Goal: Task Accomplishment & Management: Manage account settings

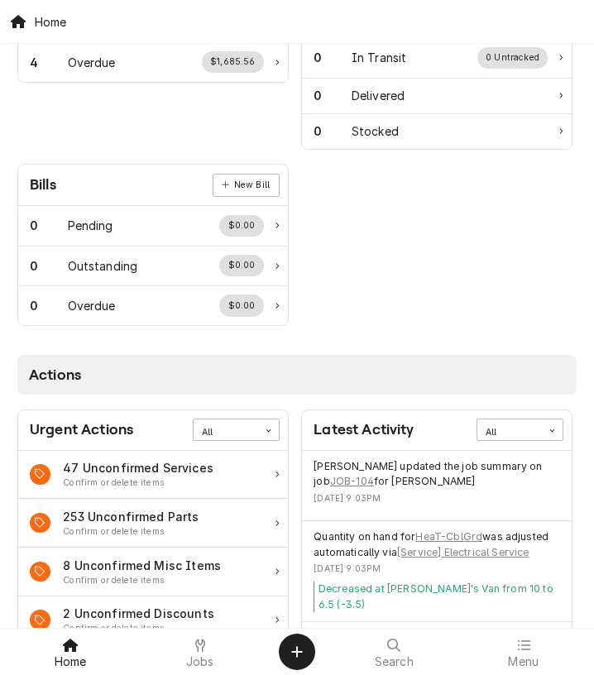
scroll to position [439, 0]
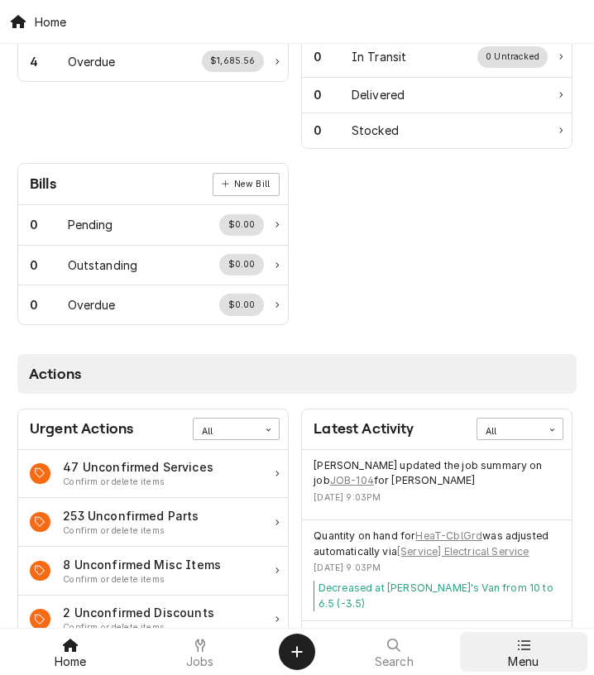
click at [515, 533] on div at bounding box center [524, 645] width 20 height 20
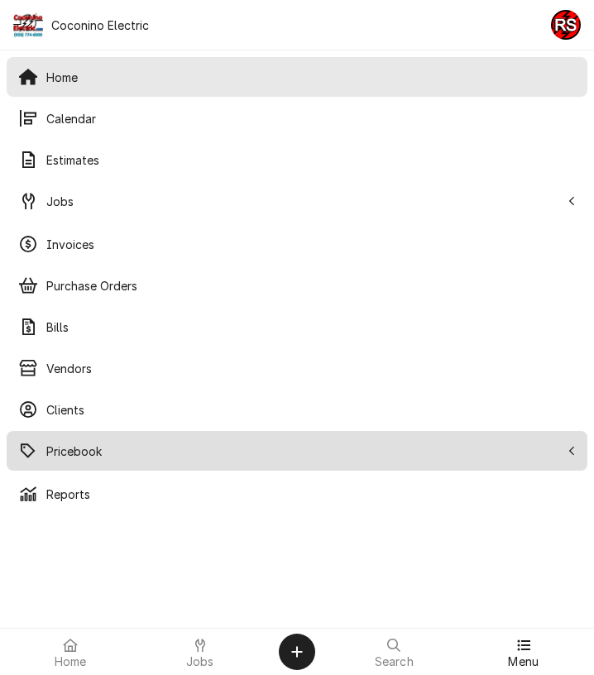
click at [93, 443] on span "Pricebook" at bounding box center [303, 450] width 514 height 17
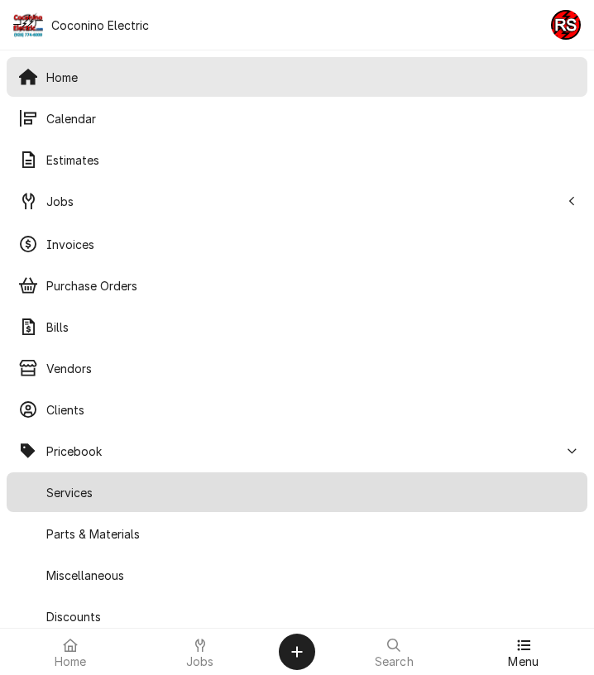
click at [121, 503] on div "Services" at bounding box center [297, 492] width 574 height 33
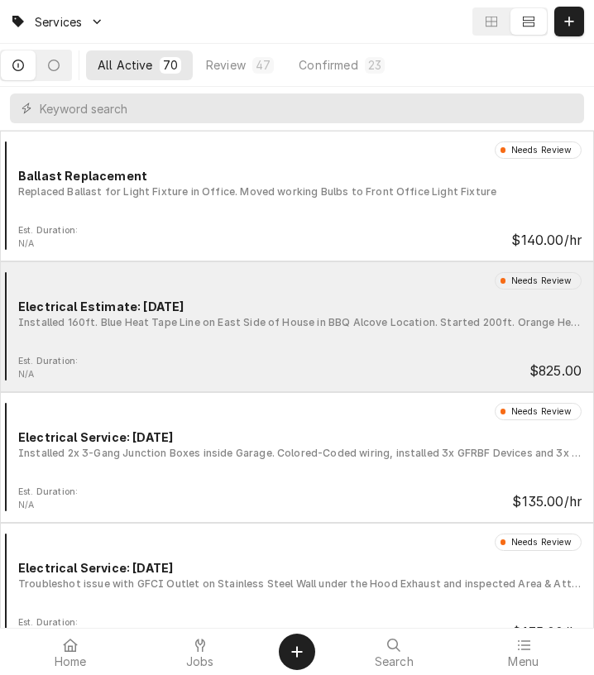
click at [259, 345] on div "Needs Review Electrical Estimate: 11/08/24 Installed 160ft. Blue Heat Tape Line…" at bounding box center [297, 313] width 581 height 83
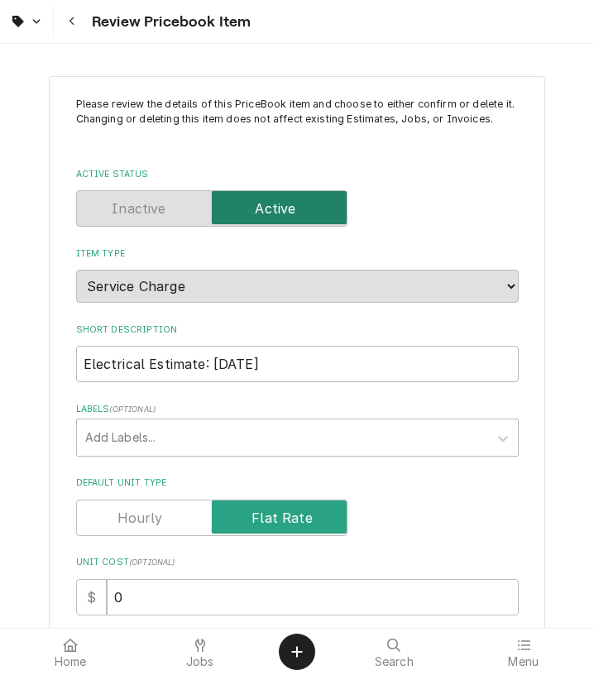
scroll to position [1002, 0]
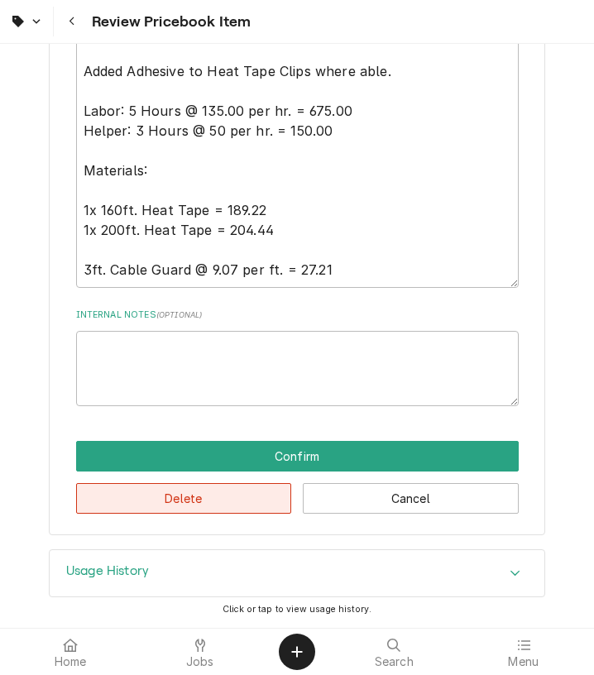
click at [217, 506] on button "Delete" at bounding box center [184, 498] width 216 height 31
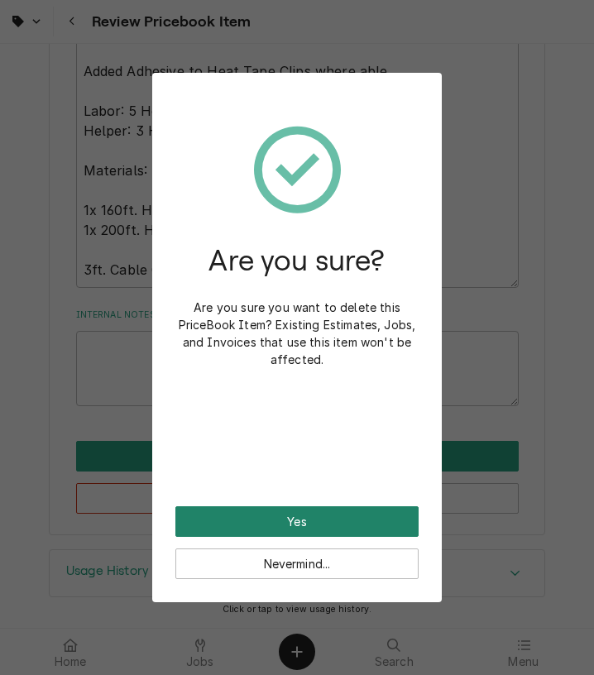
click at [271, 525] on button "Yes" at bounding box center [296, 521] width 243 height 31
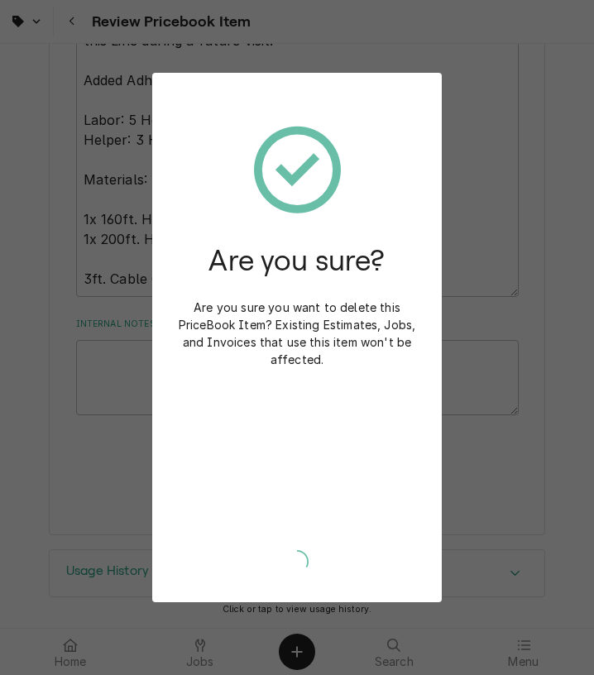
type textarea "x"
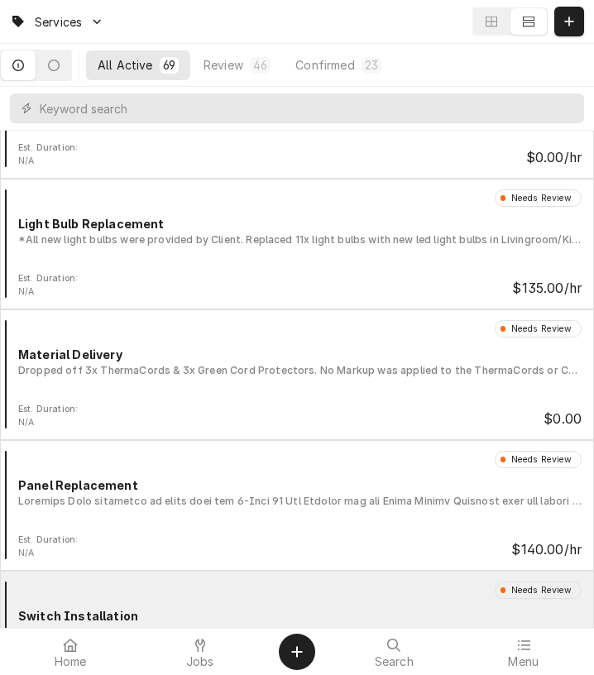
scroll to position [5345, 0]
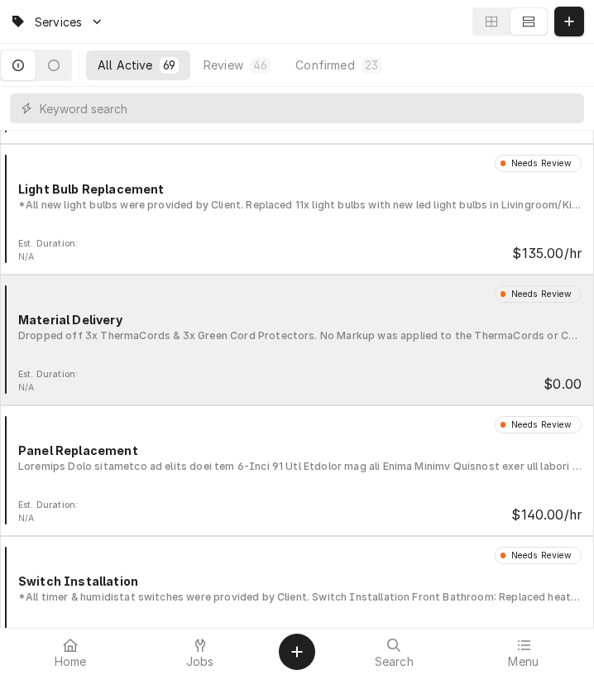
click at [326, 307] on div "Needs Review Material Delivery Dropped off 3x ThermaCords & 3x Green Cord Prote…" at bounding box center [297, 326] width 581 height 83
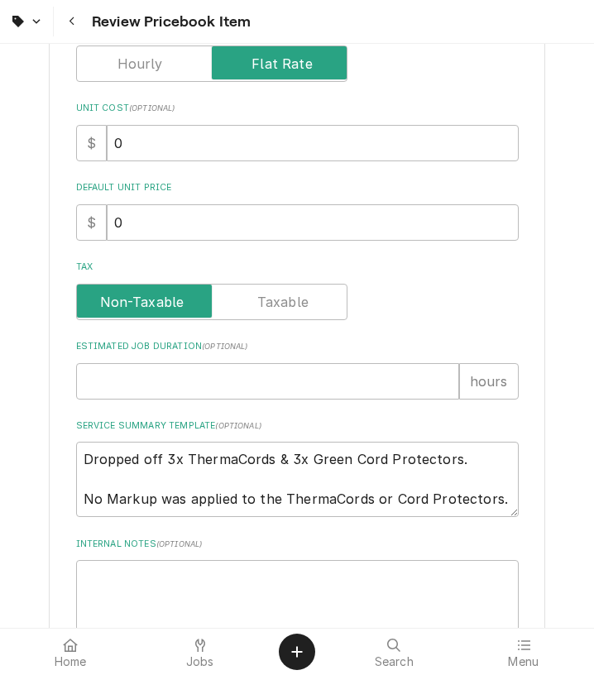
scroll to position [685, 0]
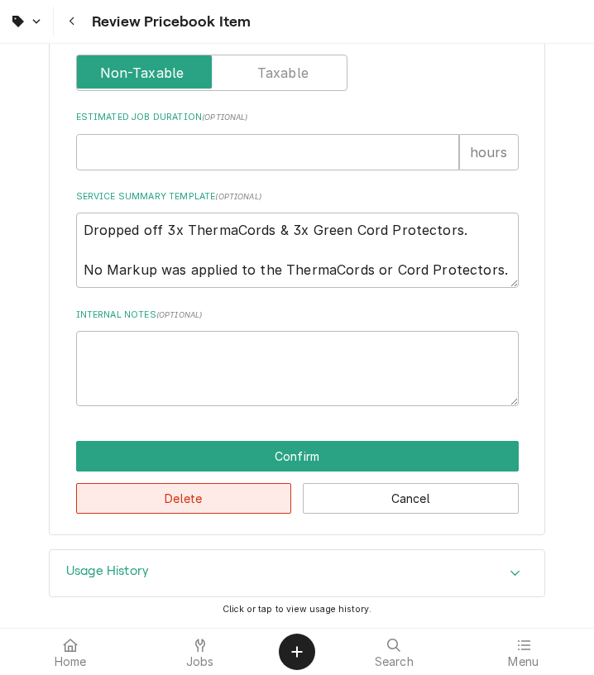
click at [238, 501] on button "Delete" at bounding box center [184, 498] width 216 height 31
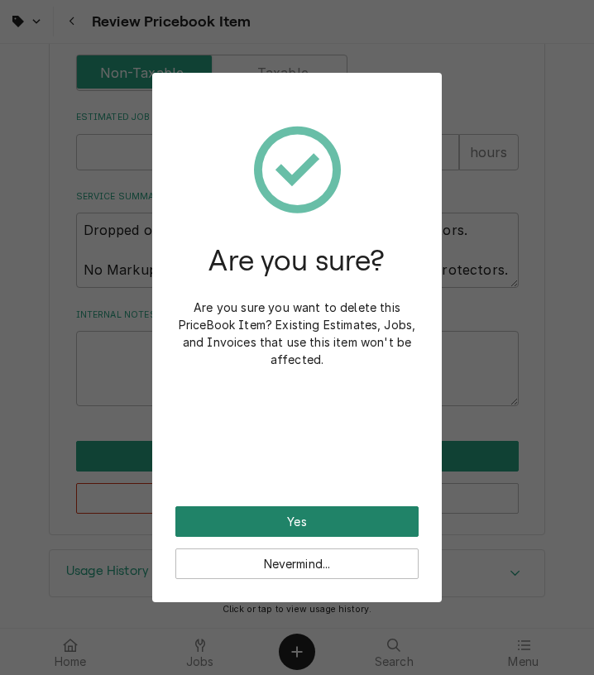
click at [263, 518] on button "Yes" at bounding box center [296, 521] width 243 height 31
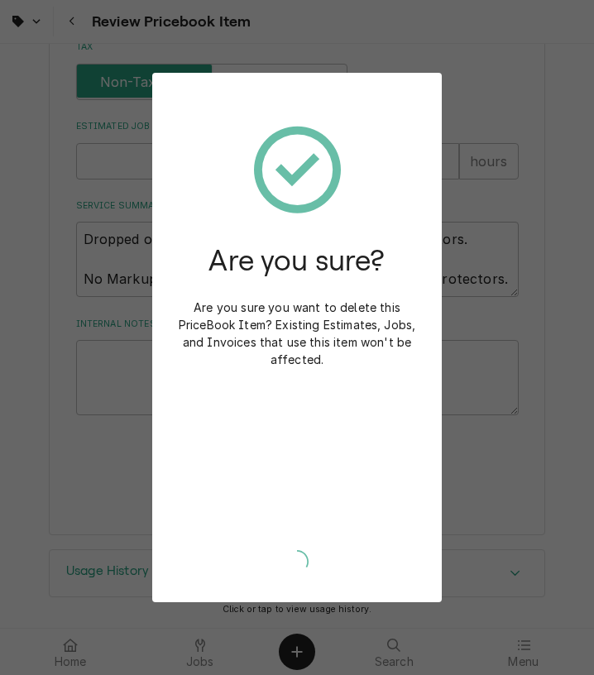
scroll to position [674, 0]
type textarea "x"
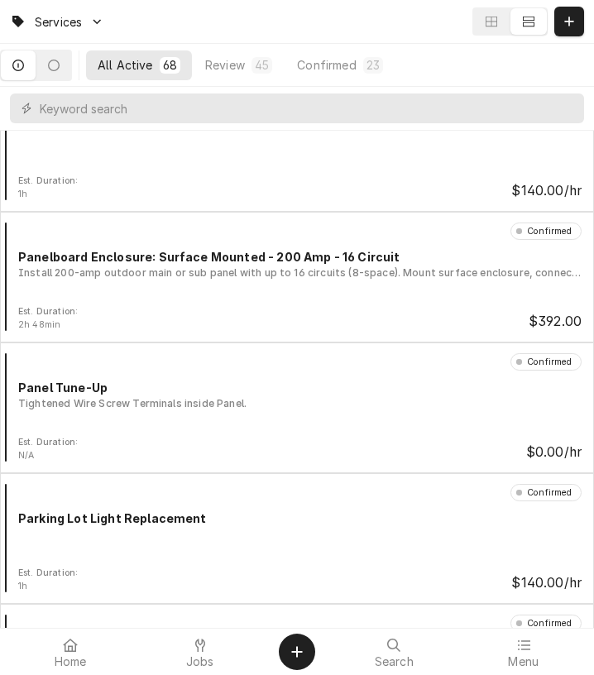
scroll to position [7762, 0]
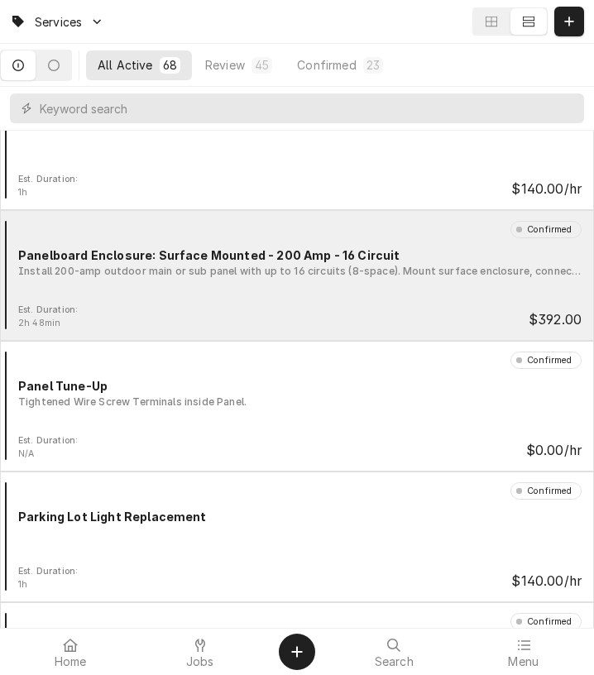
click at [318, 301] on div "Confirmed Panelboard Enclosure: Surface Mounted - 200 Amp - 16 Circuit Install …" at bounding box center [297, 262] width 581 height 83
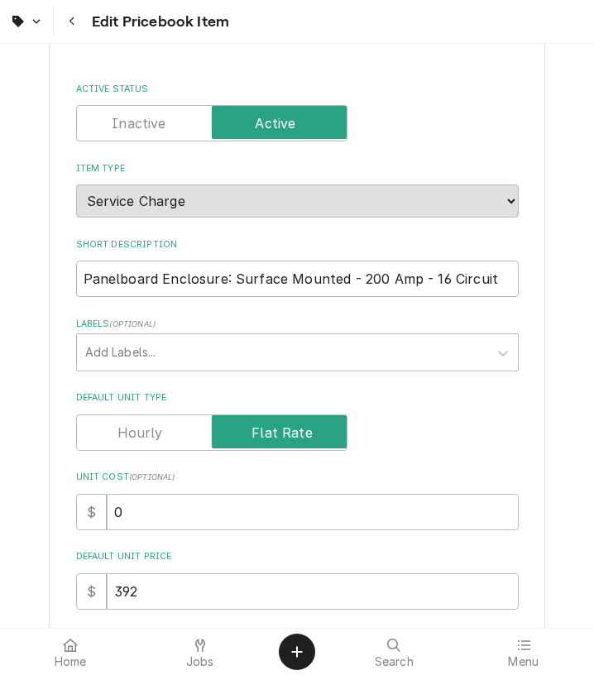
scroll to position [88, 0]
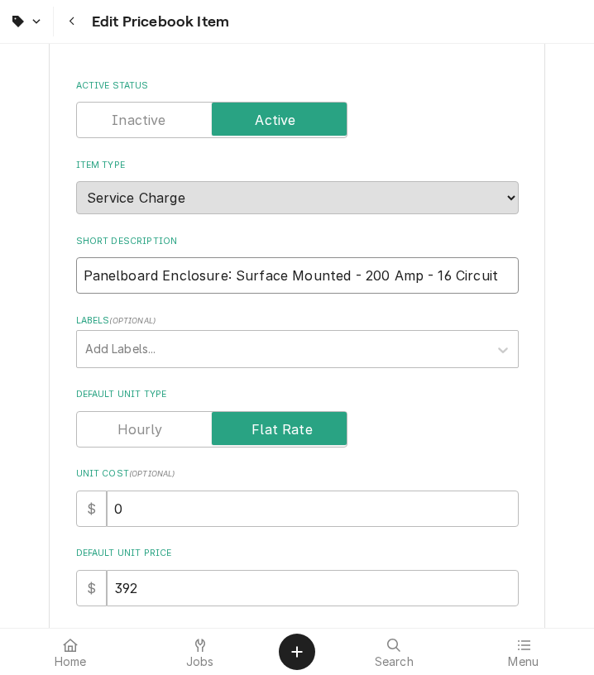
drag, startPoint x: 214, startPoint y: 277, endPoint x: 74, endPoint y: 277, distance: 139.8
click at [76, 277] on input "Panelboard Enclosure: Surface Mounted - 200 Amp - 16 Circuit" at bounding box center [297, 275] width 442 height 36
type textarea "x"
type input "Panelboard Enclosur: Surface Mounted - 200 Amp - 16 Circuit"
type textarea "x"
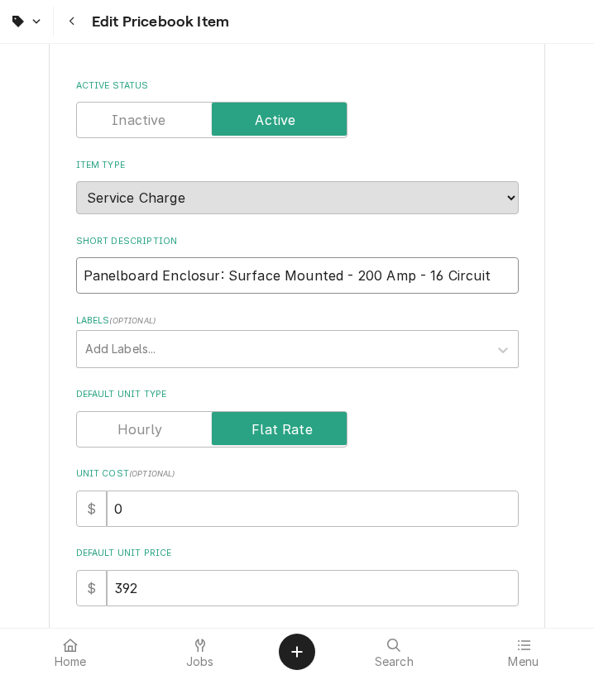
type input "Panelboard Enclosu: Surface Mounted - 200 Amp - 16 Circuit"
type textarea "x"
type input "Panelboard Enclos: Surface Mounted - 200 Amp - 16 Circuit"
type textarea "x"
type input "Panelboard Enclo: Surface Mounted - 200 Amp - 16 Circuit"
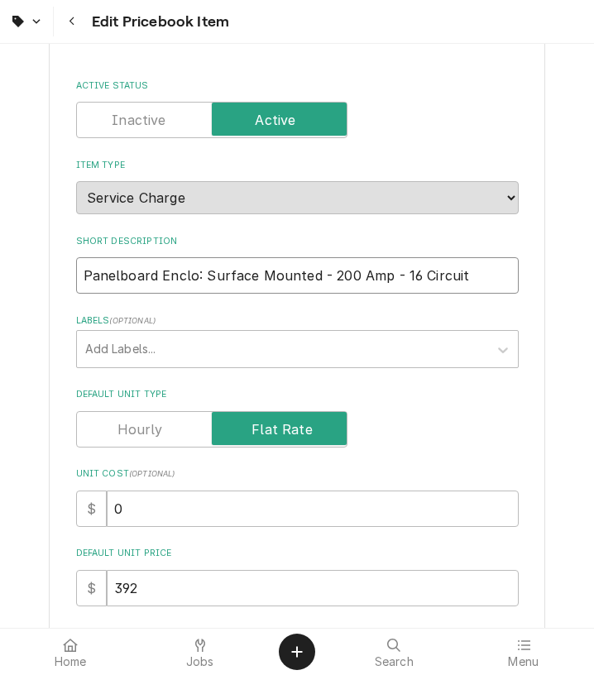
type textarea "x"
type input "Panelboard Encl: Surface Mounted - 200 Amp - 16 Circuit"
type textarea "x"
type input "Panelboard Enc: Surface Mounted - 200 Amp - 16 Circuit"
type textarea "x"
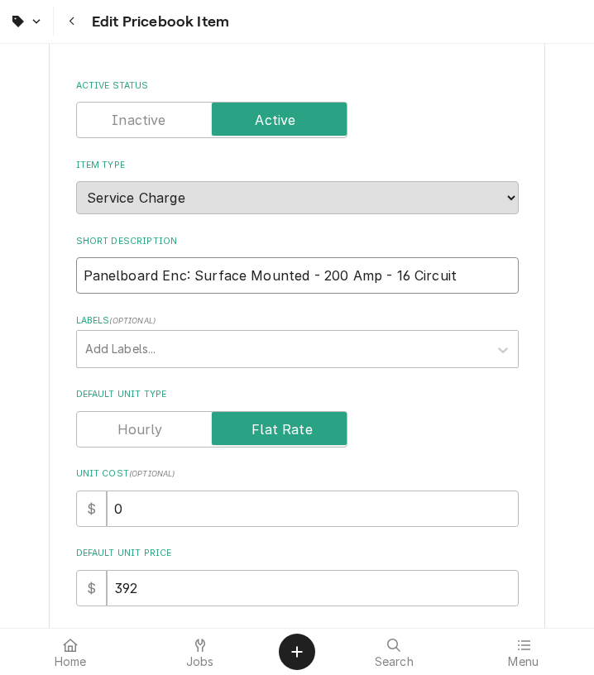
type input "Panelboard En: Surface Mounted - 200 Amp - 16 Circuit"
type textarea "x"
type input "Panelboard E: Surface Mounted - 200 Amp - 16 Circuit"
type textarea "x"
type input "Panelboard : Surface Mounted - 200 Amp - 16 Circuit"
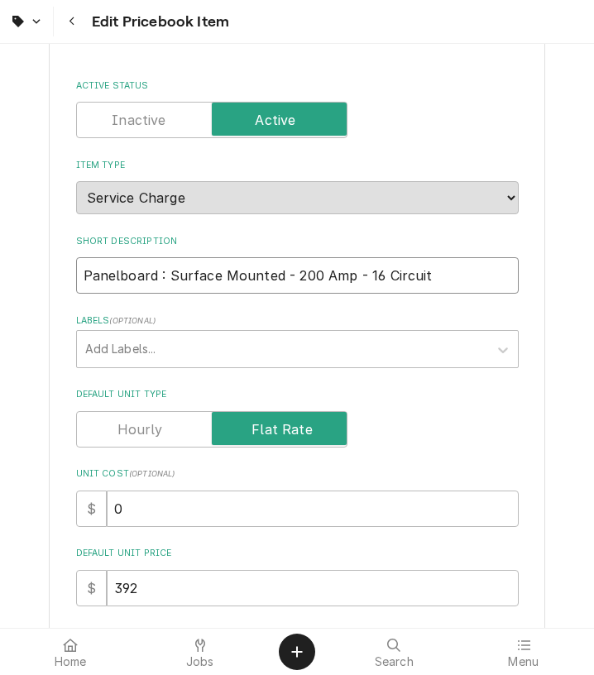
type textarea "x"
type input "Panelboard: Surface Mounted - 200 Amp - 16 Circuit"
type textarea "x"
type input "Panelboar: Surface Mounted - 200 Amp - 16 Circuit"
type textarea "x"
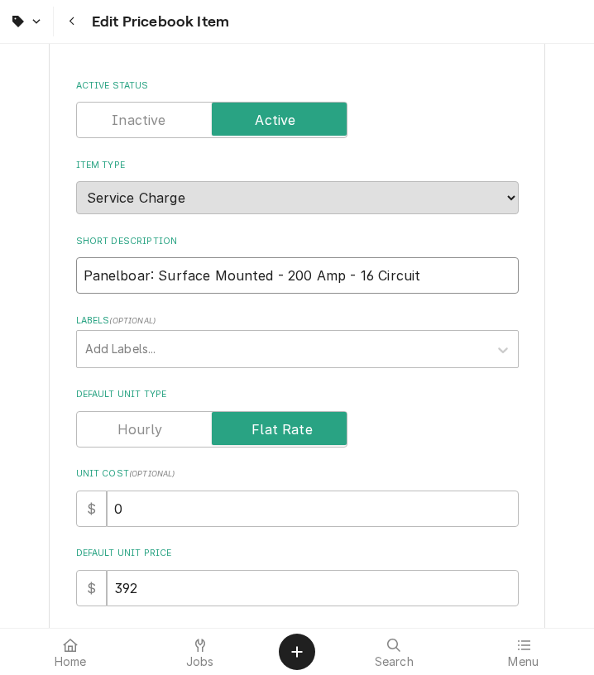
type input "Panelboa: Surface Mounted - 200 Amp - 16 Circuit"
type textarea "x"
type input "Panelbo: Surface Mounted - 200 Amp - 16 Circuit"
type textarea "x"
type input "Panelb: Surface Mounted - 200 Amp - 16 Circuit"
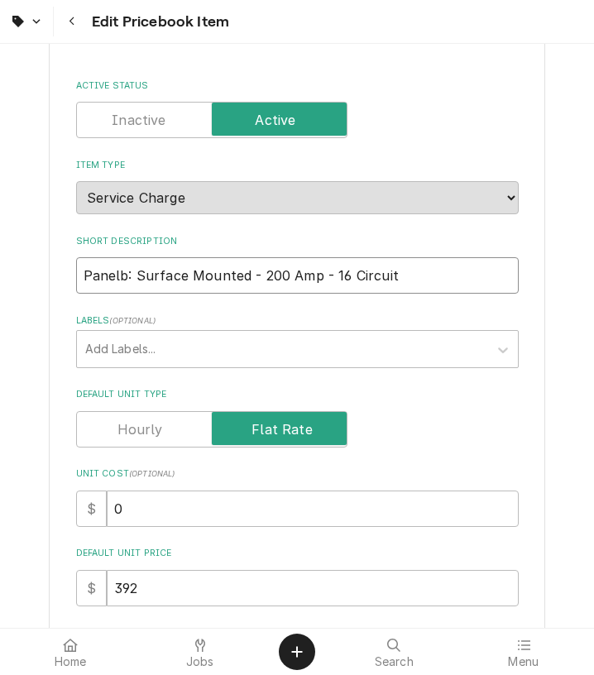
type textarea "x"
type input "Panel: Surface Mounted - 200 Amp - 16 Circuit"
type textarea "x"
type input "Pane: Surface Mounted - 200 Amp - 16 Circuit"
type textarea "x"
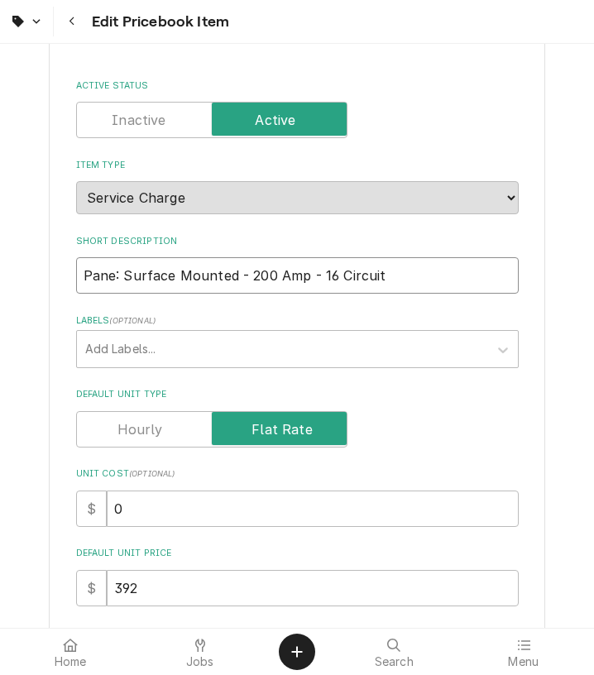
type input "Pan: Surface Mounted - 200 Amp - 16 Circuit"
type textarea "x"
type input "Pa: Surface Mounted - 200 Amp - 16 Circuit"
type textarea "x"
type input "P: Surface Mounted - 200 Amp - 16 Circuit"
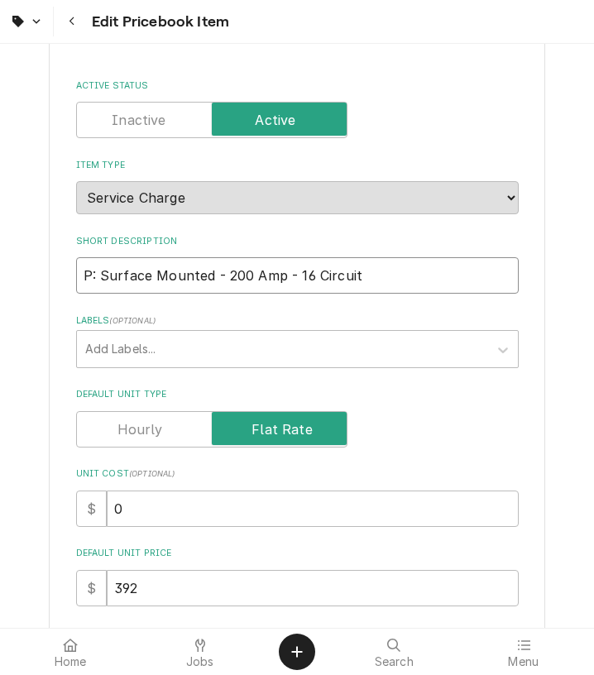
type textarea "x"
type input ": Surface Mounted - 200 Amp - 16 Circuit"
type textarea "x"
type input "B: Surface Mounted - 200 Amp - 16 Circuit"
type textarea "x"
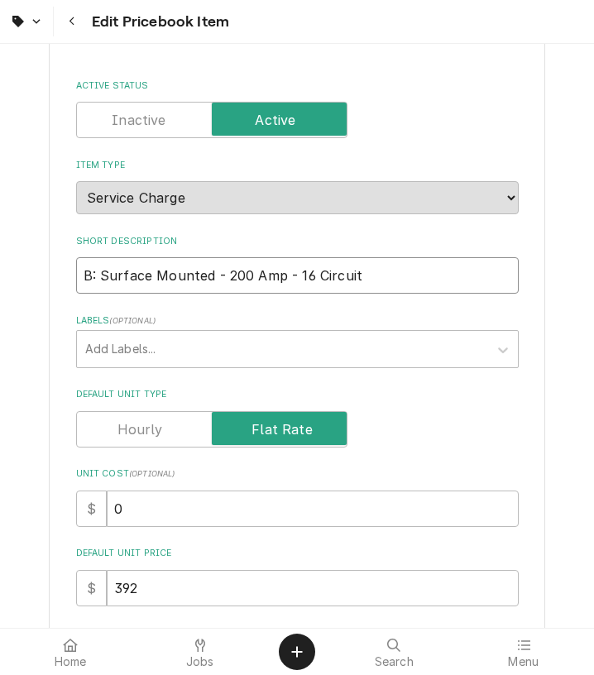
type input "Br: Surface Mounted - 200 Amp - 16 Circuit"
type textarea "x"
type input "Bre: Surface Mounted - 200 Amp - 16 Circuit"
type textarea "x"
type input "Brea: Surface Mounted - 200 Amp - 16 Circuit"
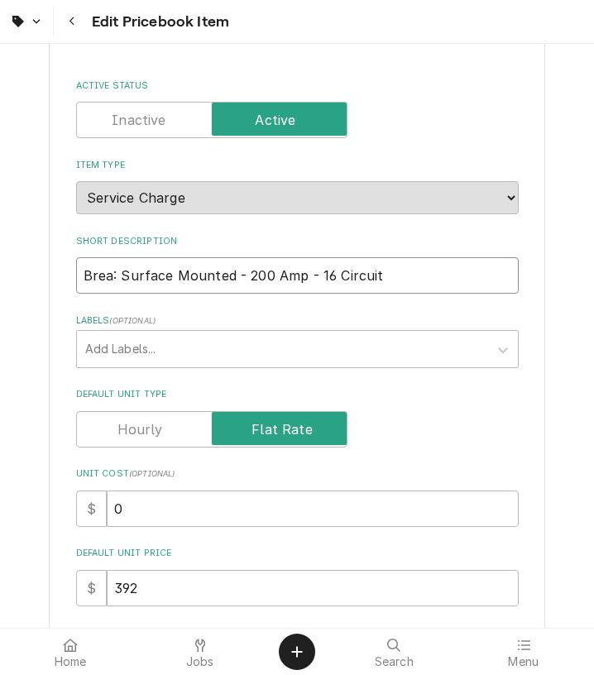
type textarea "x"
type input "Break: Surface Mounted - 200 Amp - 16 Circuit"
type textarea "x"
type input "Breake: Surface Mounted - 200 Amp - 16 Circuit"
type textarea "x"
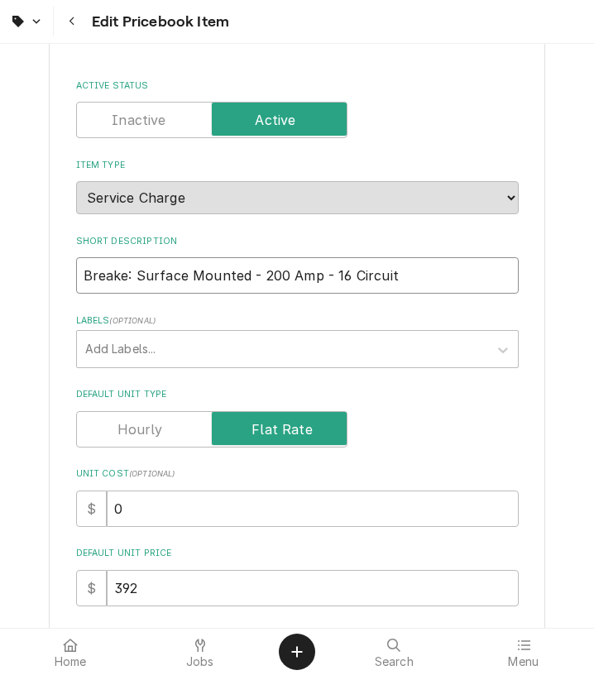
type input "Breaker: Surface Mounted - 200 Amp - 16 Circuit"
type textarea "x"
type input "Breaker : Surface Mounted - 200 Amp - 16 Circuit"
type textarea "x"
type input "Breaker P: Surface Mounted - 200 Amp - 16 Circuit"
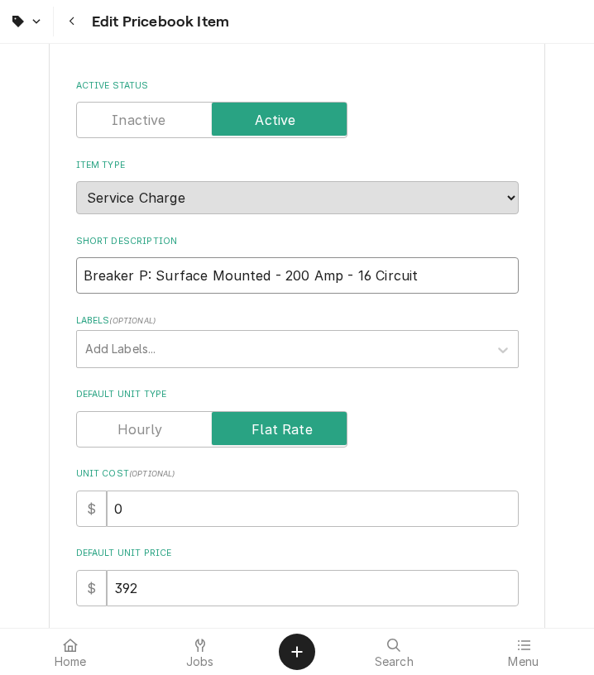
type textarea "x"
type input "Breaker Pa: Surface Mounted - 200 Amp - 16 Circuit"
type textarea "x"
type input "Breaker Pan: Surface Mounted - 200 Amp - 16 Circuit"
type textarea "x"
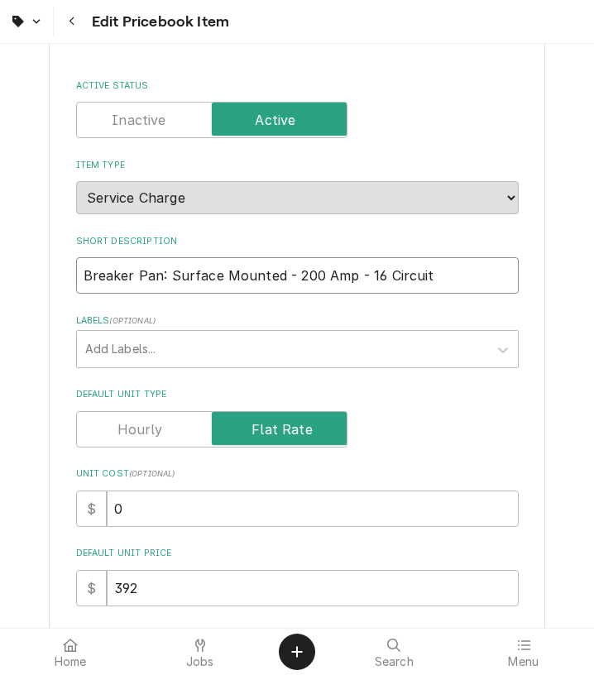
type input "Breaker Pane: Surface Mounted - 200 Amp - 16 Circuit"
type textarea "x"
type input "Breaker Panel: Surface Mounted - 200 Amp - 16 Circuit"
type textarea "x"
type input "Breaker Panel : Surface Mounted - 200 Amp - 16 Circuit"
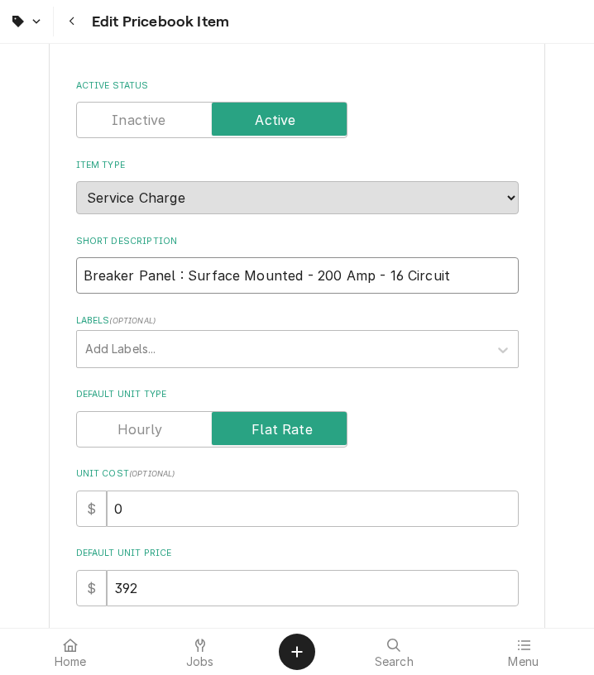
type textarea "x"
type input "Breaker Panel I: Surface Mounted - 200 Amp - 16 Circuit"
type textarea "x"
type input "Breaker Panel In: Surface Mounted - 200 Amp - 16 Circuit"
type textarea "x"
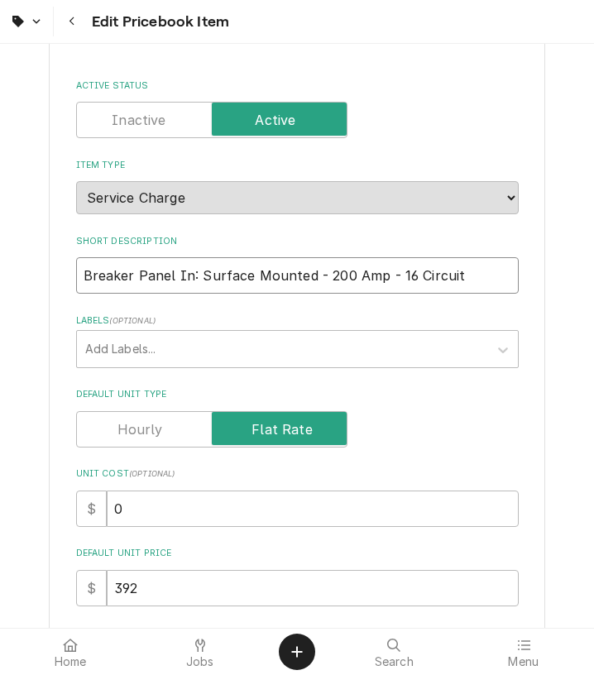
type input "Breaker Panel Ins: Surface Mounted - 200 Amp - 16 Circuit"
type textarea "x"
type input "Breaker Panel Inst: Surface Mounted - 200 Amp - 16 Circuit"
type textarea "x"
type input "Breaker Panel Insta: Surface Mounted - 200 Amp - 16 Circuit"
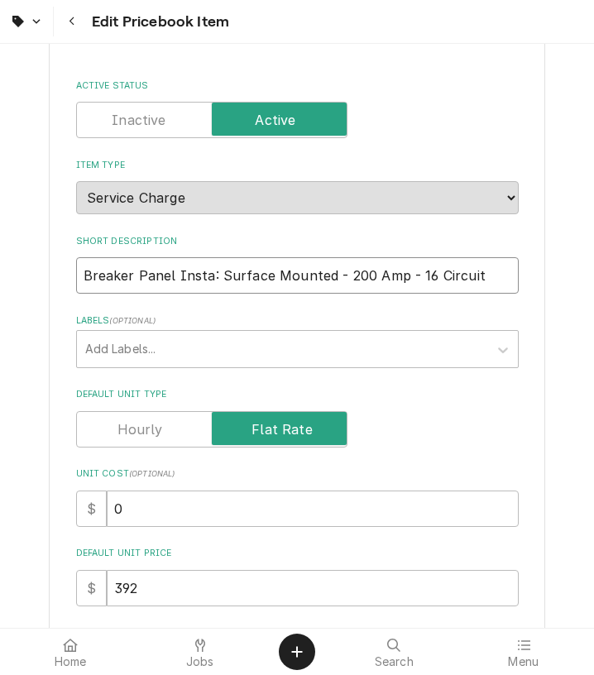
type textarea "x"
type input "Breaker Panel Instal: Surface Mounted - 200 Amp - 16 Circuit"
type textarea "x"
type input "Breaker Panel Install: Surface Mounted - 200 Amp - 16 Circuit"
click at [476, 422] on div "Default Unit Type" at bounding box center [297, 429] width 442 height 36
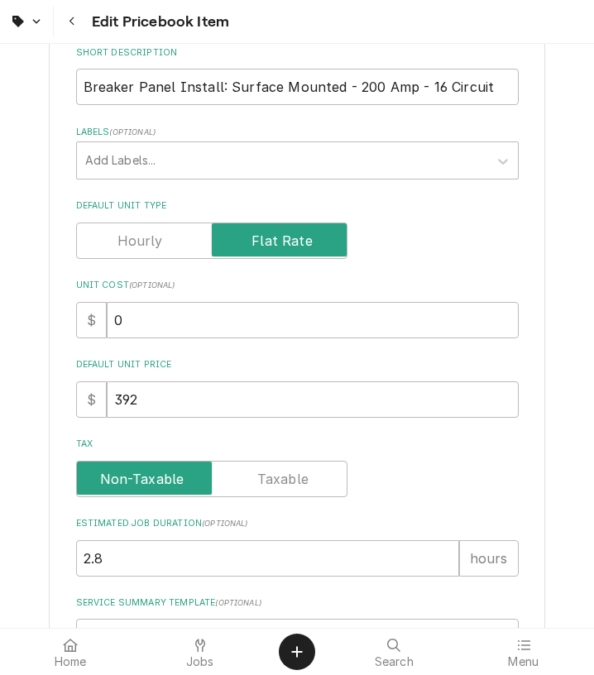
scroll to position [278, 0]
click at [279, 87] on input "Breaker Panel Install: Surface Mounted - 200 Amp - 16 Circuit" at bounding box center [297, 86] width 442 height 36
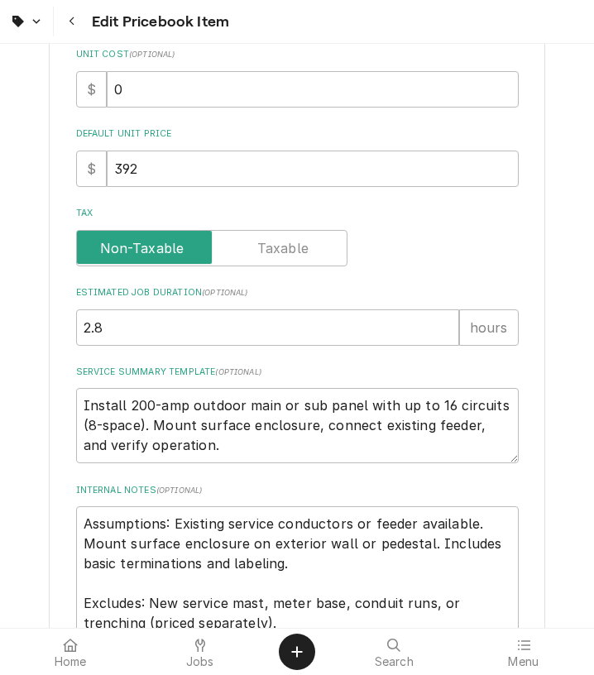
scroll to position [511, 0]
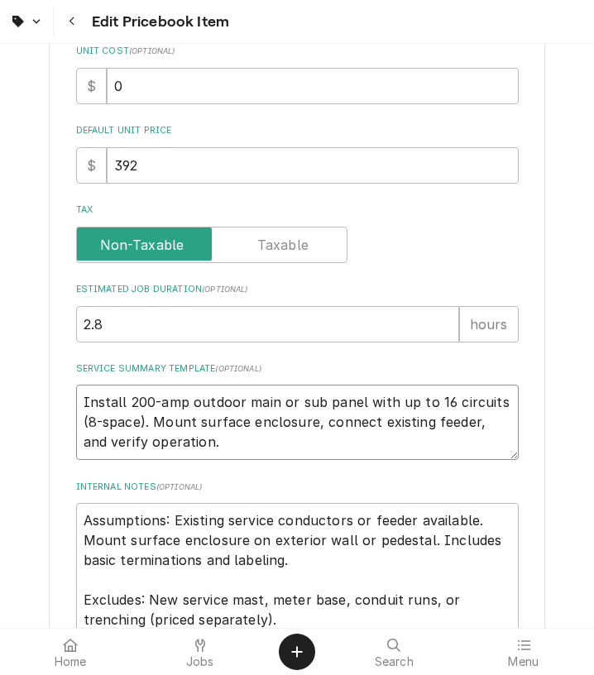
drag, startPoint x: 198, startPoint y: 451, endPoint x: 36, endPoint y: 390, distance: 172.2
click at [76, 390] on textarea "Install 200-amp outdoor main or sub panel with up to 16 circuits (8-space). Mou…" at bounding box center [297, 422] width 442 height 75
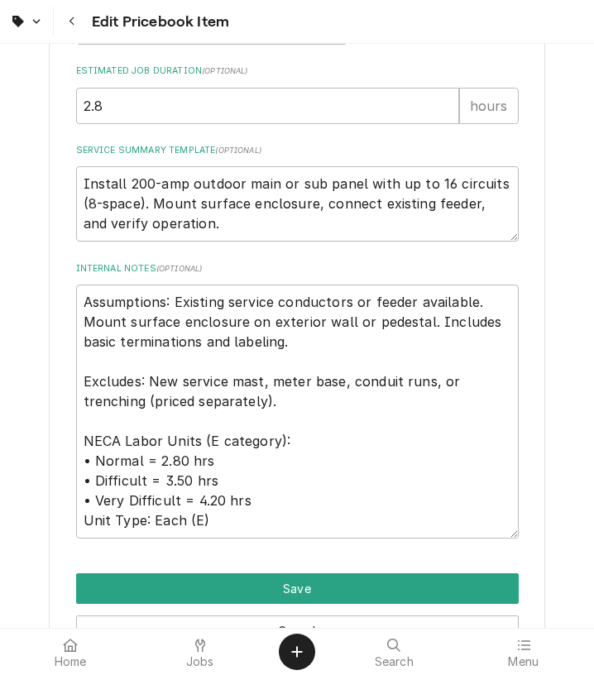
scroll to position [733, 0]
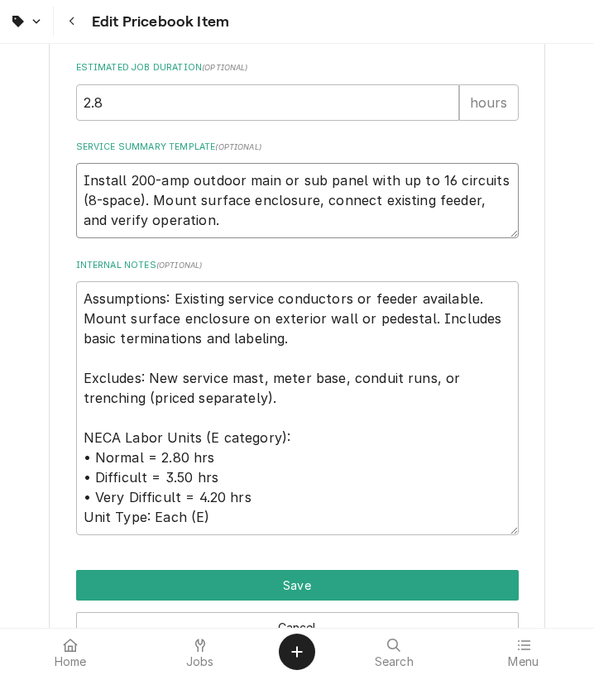
click at [422, 227] on textarea "Install 200-amp outdoor main or sub panel with up to 16 circuits (8-space). Mou…" at bounding box center [297, 200] width 442 height 75
paste textarea "2.80 3.50 4.20 E"
type textarea "x"
type textarea "Install 200-amp outdoor main or sub panel with up to 16 circuits (8-space). Mou…"
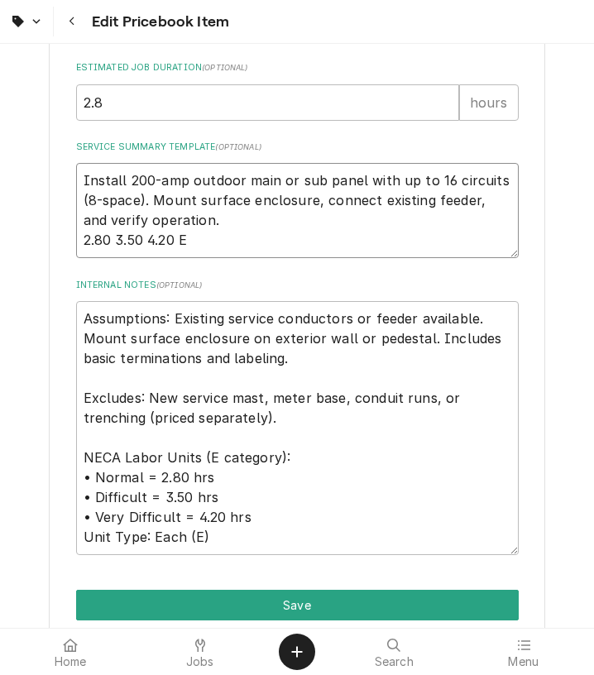
type textarea "x"
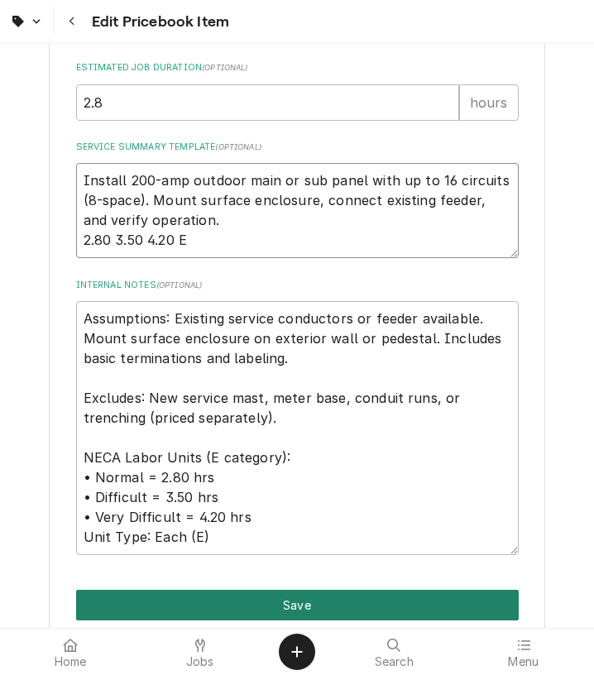
type textarea "Install 200-amp outdoor main or sub panel with up to 16 circuits (8-space). Mou…"
click at [385, 605] on button "Save" at bounding box center [297, 605] width 442 height 31
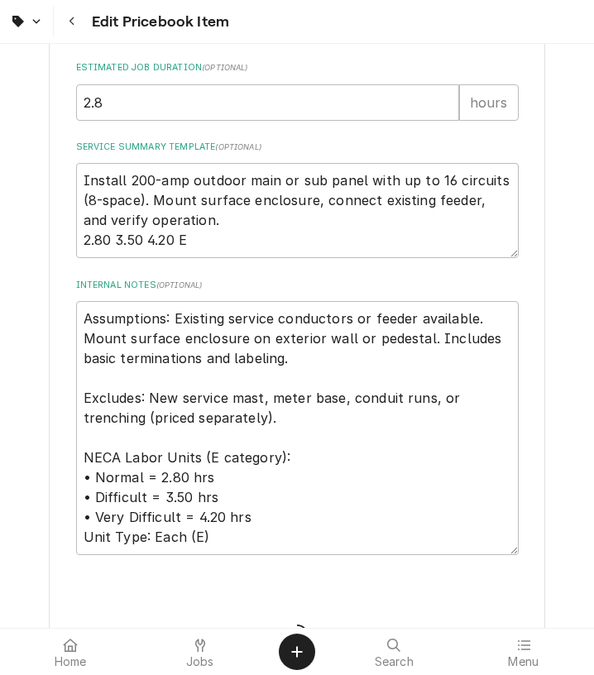
type textarea "x"
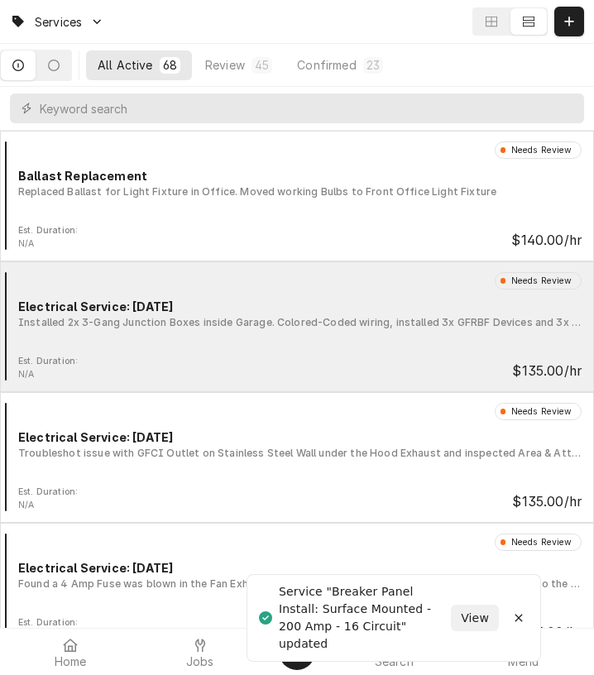
click at [282, 325] on div "Installed 2x 3-Gang Junction Boxes inside Garage. Colored-Coded wiring, install…" at bounding box center [299, 322] width 563 height 15
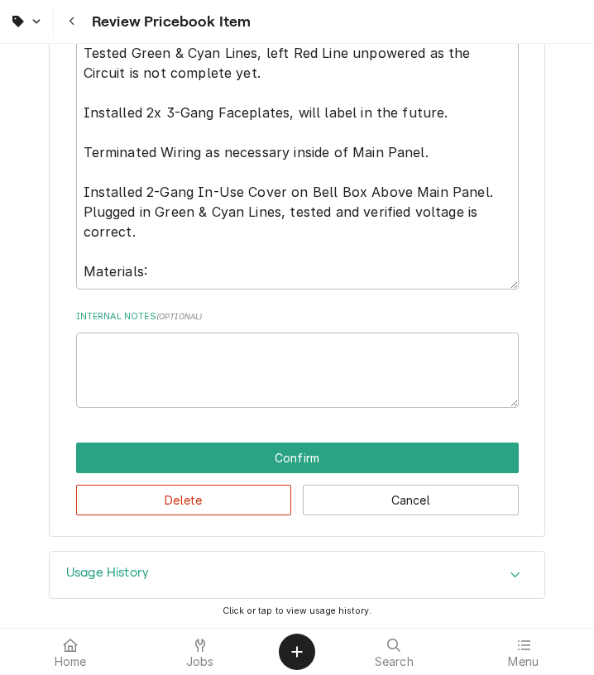
scroll to position [963, 0]
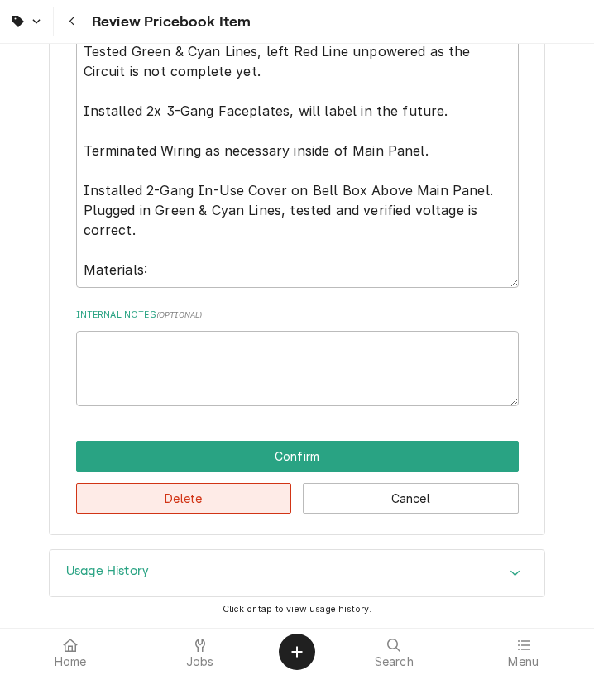
click at [241, 504] on button "Delete" at bounding box center [184, 498] width 216 height 31
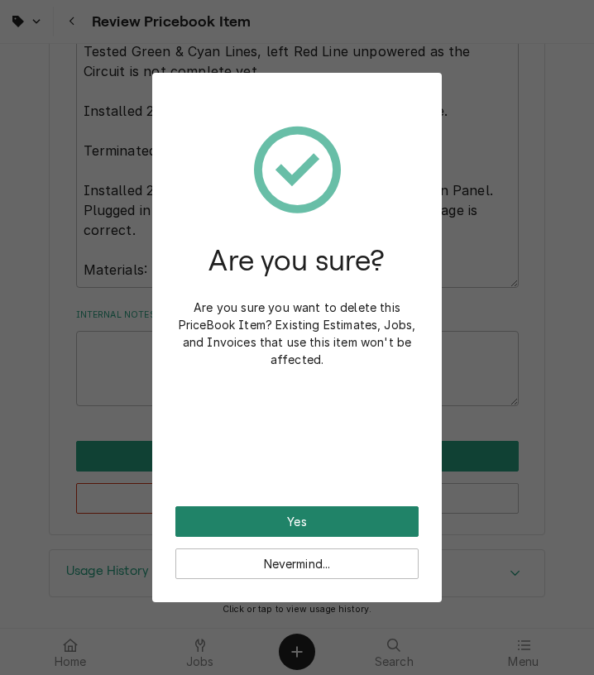
click at [273, 524] on button "Yes" at bounding box center [296, 521] width 243 height 31
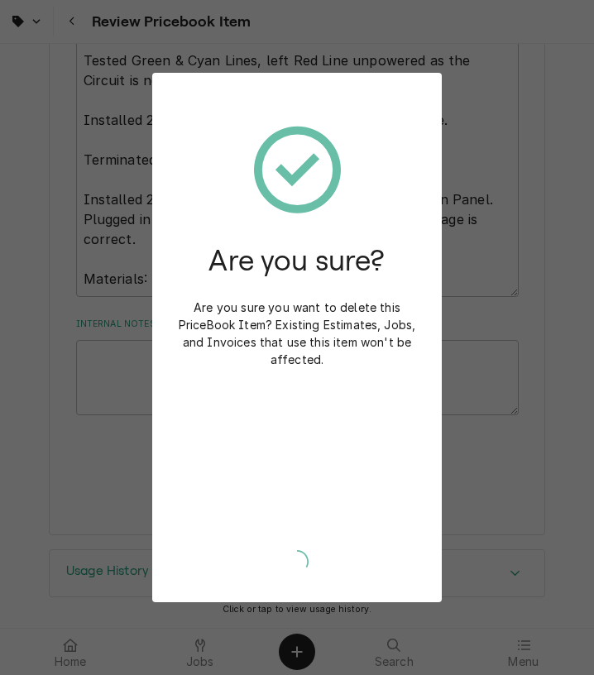
scroll to position [952, 0]
type textarea "x"
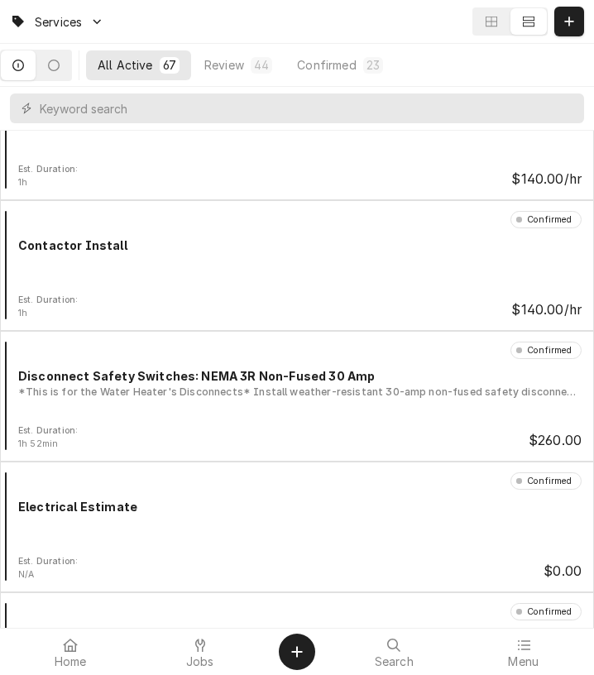
scroll to position [6458, 0]
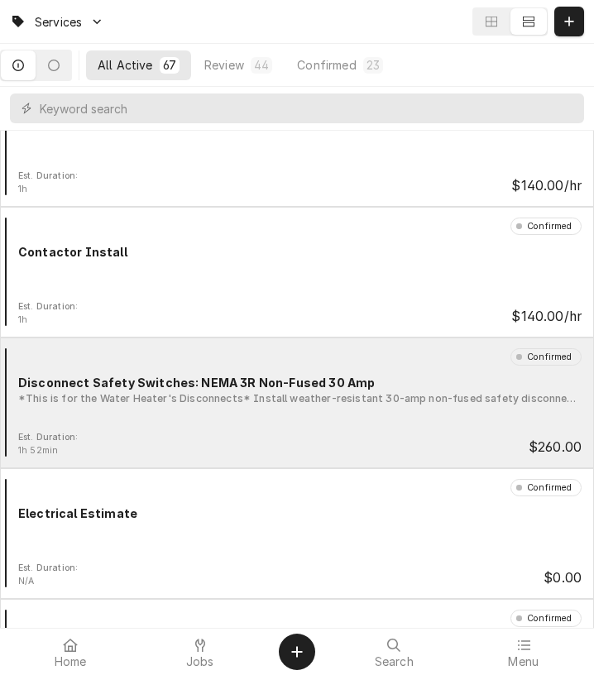
click at [465, 379] on div "Disconnect Safety Switches: NEMA 3R Non-Fused 30 Amp" at bounding box center [299, 382] width 563 height 17
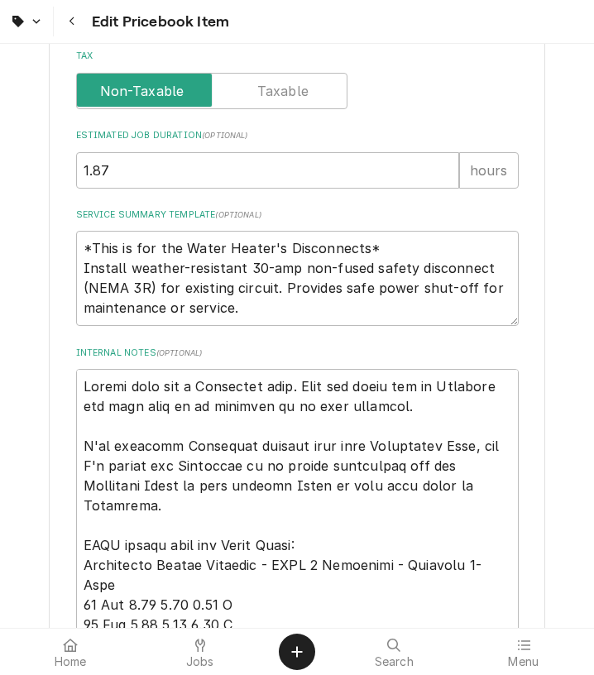
scroll to position [664, 0]
click at [254, 315] on textarea "*This is for the Water Heater's Disconnects* Install weather-resistant 30-amp n…" at bounding box center [297, 279] width 442 height 95
paste textarea "Install weather-resistant 30-amp non-fused safety disconnect (NEMA 3R) for exis…"
type textarea "x"
type textarea "Install weather-resistant 30-amp non-fused safety disconnect (NEMA 3R) for exis…"
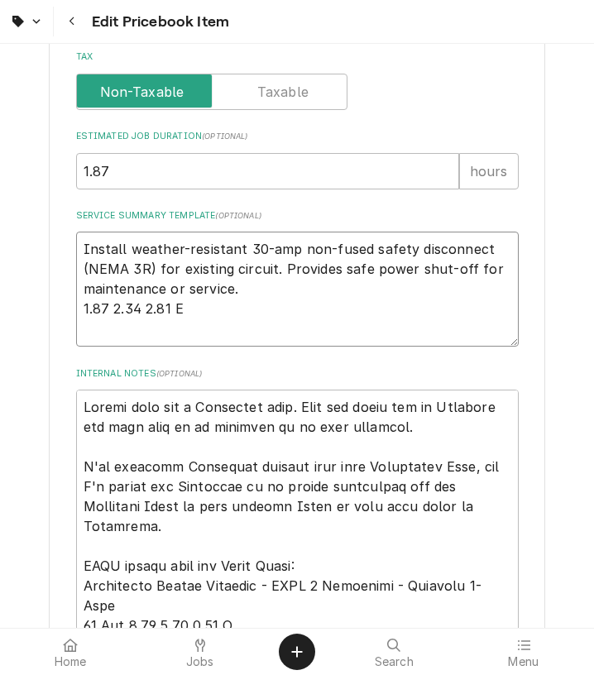
type textarea "x"
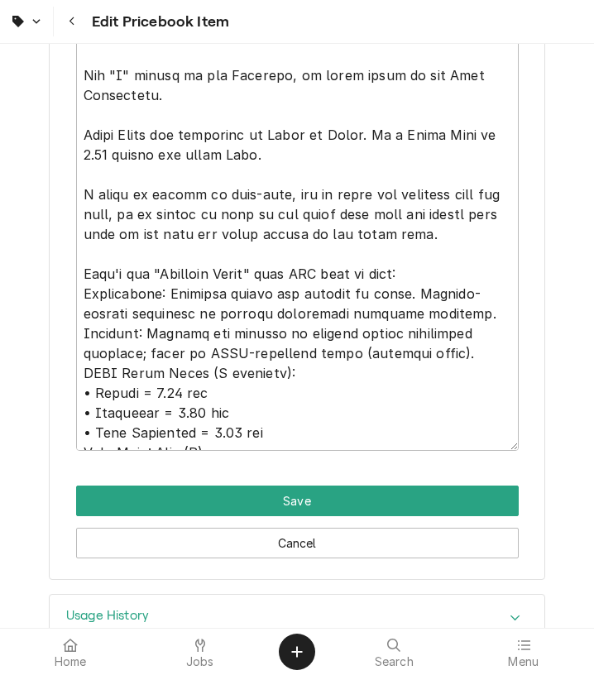
scroll to position [1468, 0]
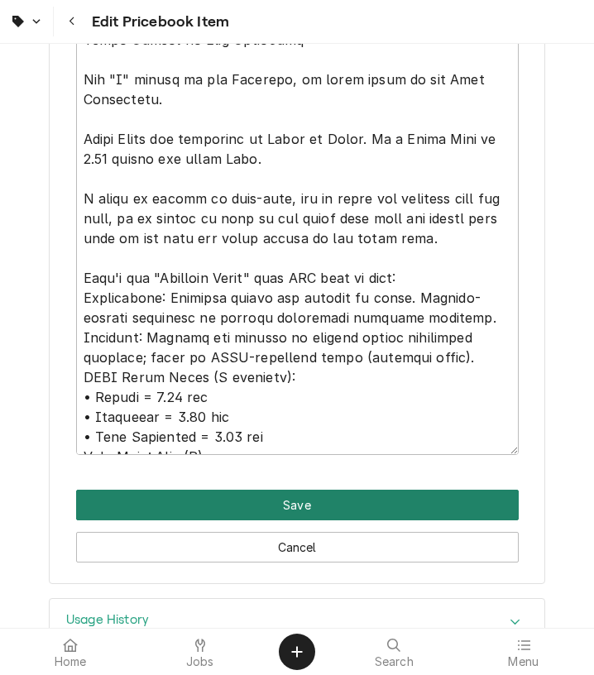
type textarea "Install weather-resistant 30-amp non-fused safety disconnect (NEMA 3R) for exis…"
click at [387, 504] on button "Save" at bounding box center [297, 505] width 442 height 31
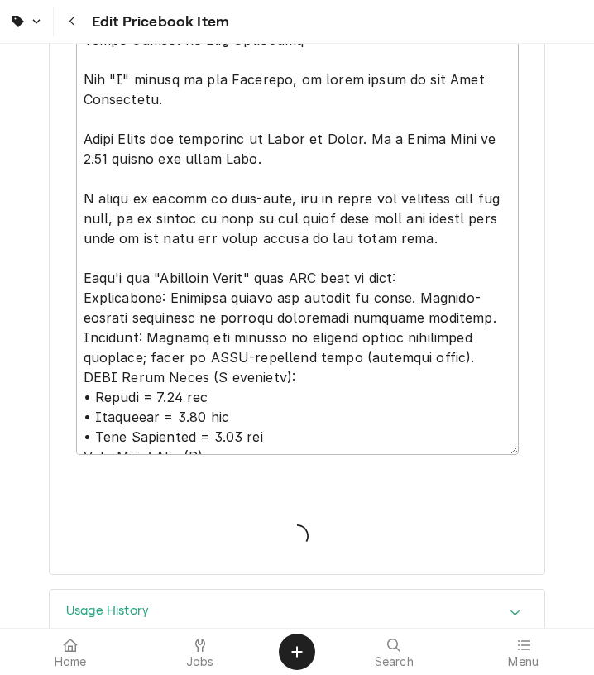
type textarea "x"
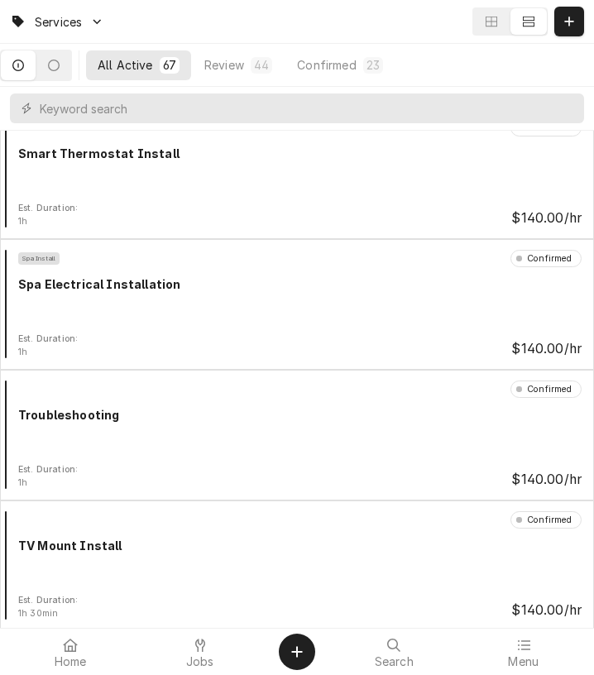
scroll to position [8259, 0]
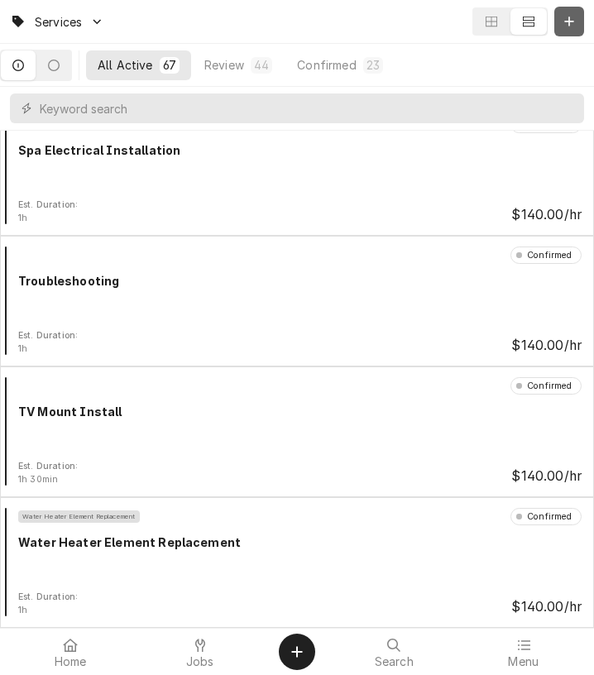
click at [574, 29] on div "Dynamic Content Wrapper" at bounding box center [569, 21] width 17 height 17
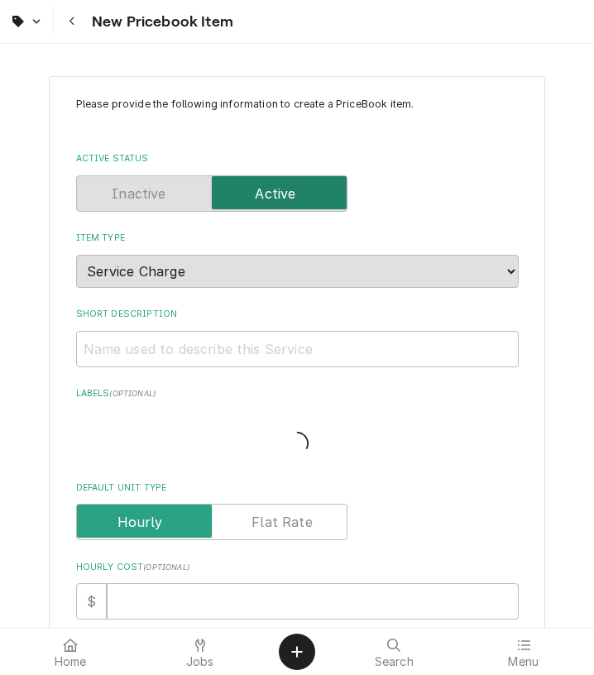
type textarea "x"
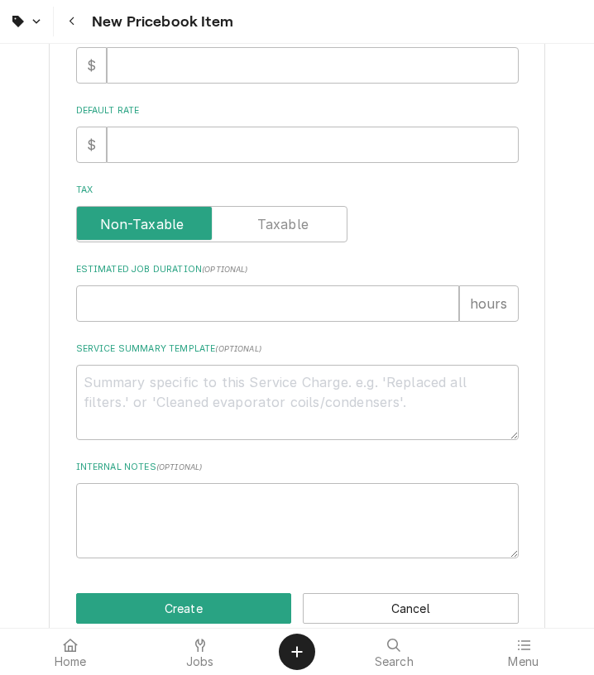
scroll to position [515, 0]
click at [320, 390] on textarea "Service Summary Template ( optional )" at bounding box center [297, 403] width 442 height 75
paste textarea "Install weather-resistant 60-amp non-fused safety disconnect (NEMA 3R) for exis…"
type textarea "Install weather-resistant 60-amp non-fused safety disconnect (NEMA 3R) for exis…"
type textarea "x"
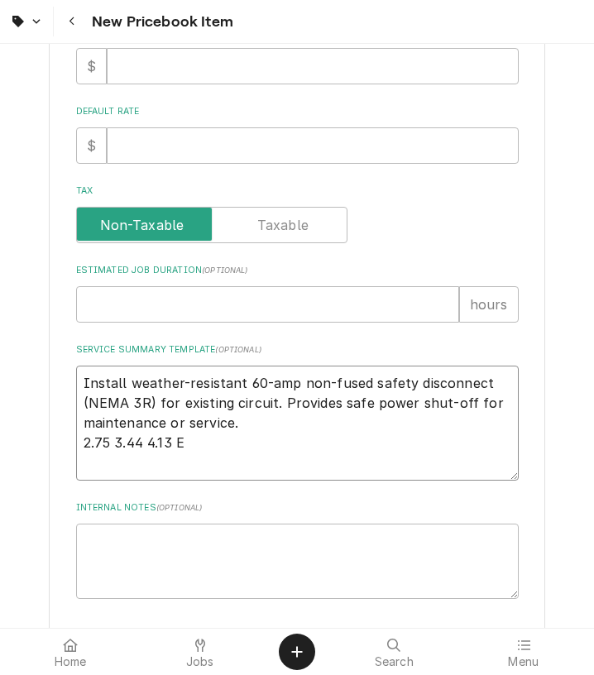
type textarea "Install weather-resistant 60-amp non-fused safety disconnect (NEMA 3R) for exis…"
type textarea "x"
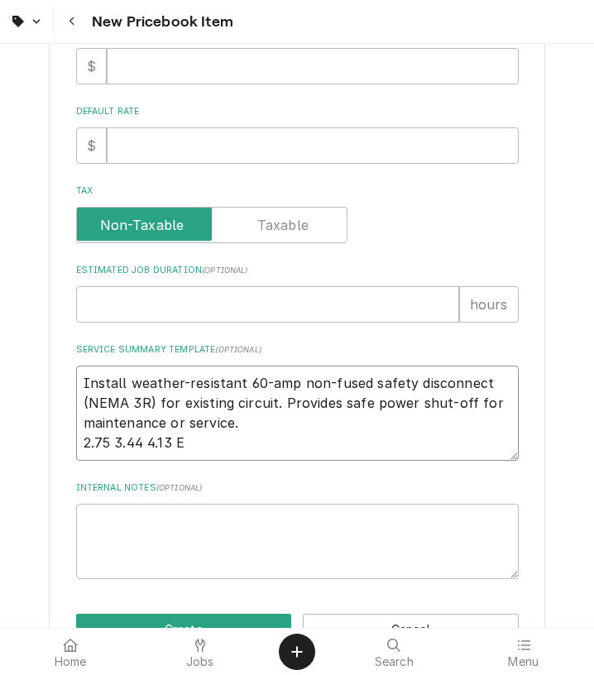
type textarea "Install weather-resistant 60-amp non-fused safety disconnect (NEMA 3R) for exis…"
click at [262, 314] on input "Estimated Job Duration ( optional )" at bounding box center [267, 304] width 383 height 36
type input "2"
type textarea "x"
type input "2.7"
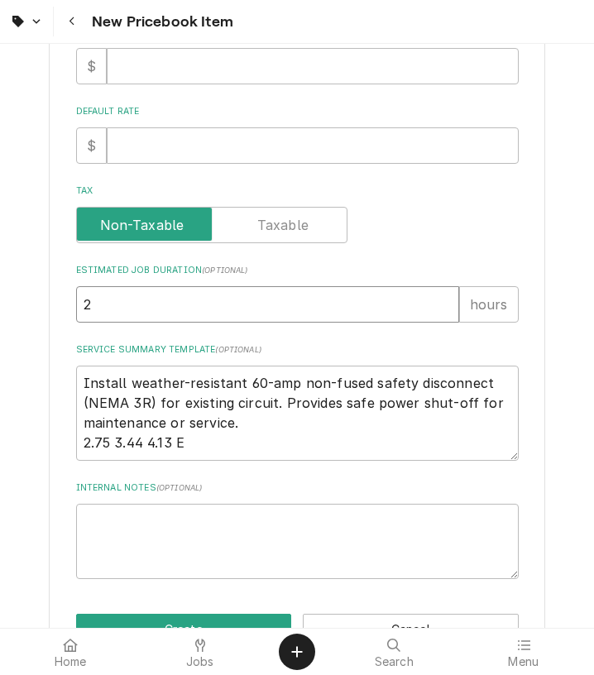
type textarea "x"
type input "2.75"
type textarea "x"
type input "2.75"
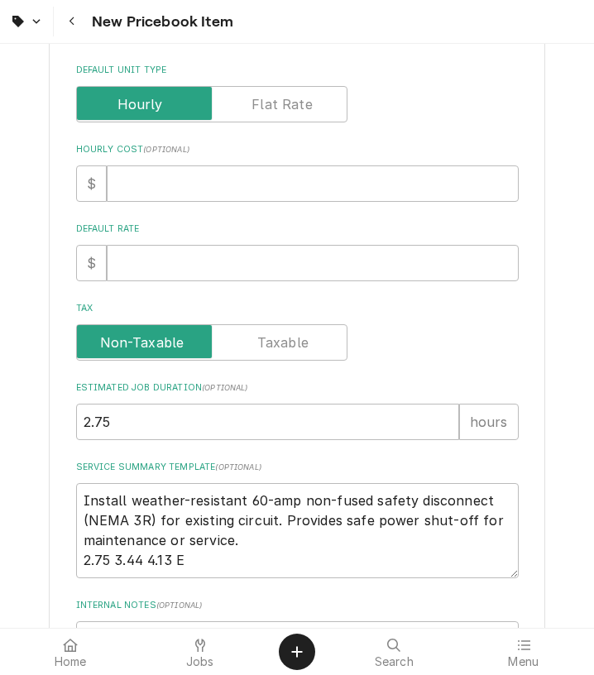
scroll to position [396, 0]
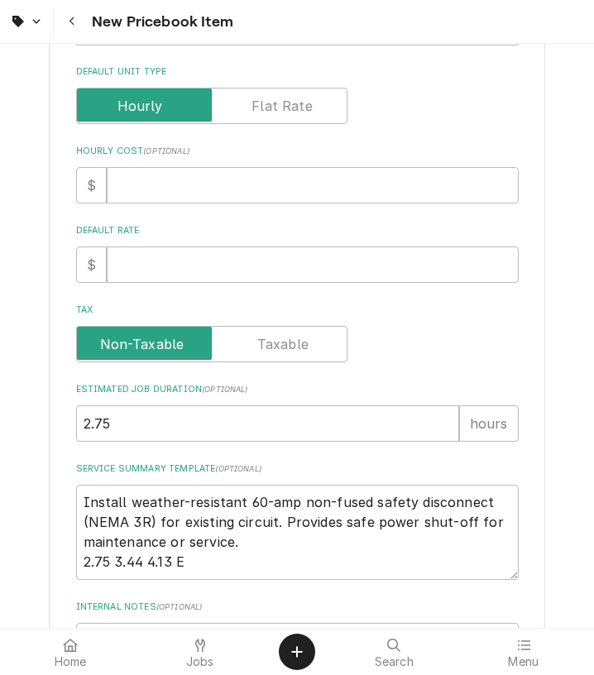
click at [304, 115] on label "Default Unit Type" at bounding box center [211, 106] width 271 height 36
click at [304, 115] on input "Default Unit Type" at bounding box center [212, 106] width 256 height 36
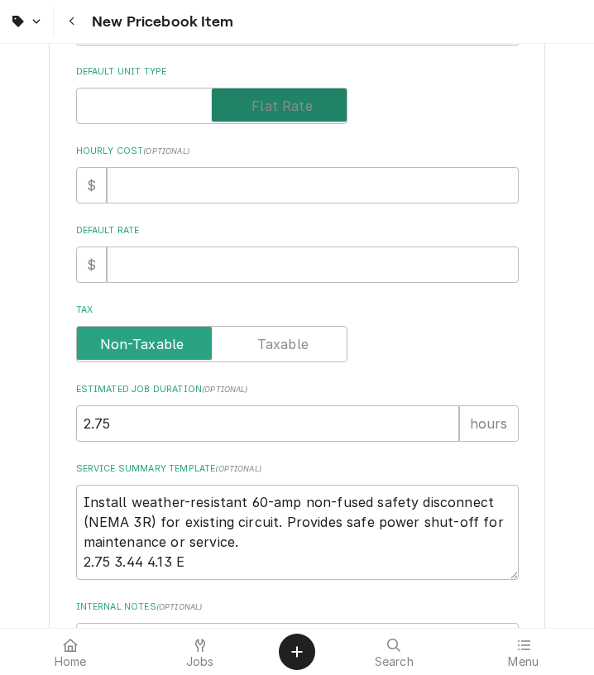
checkbox input "true"
type textarea "x"
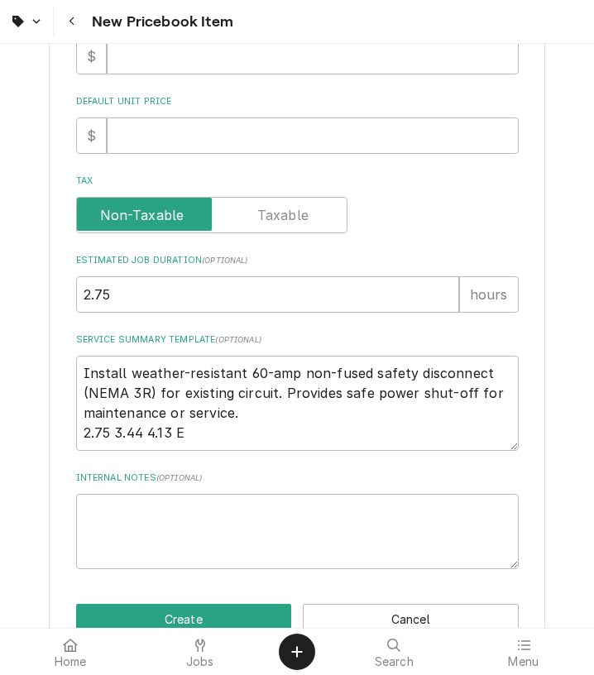
scroll to position [568, 0]
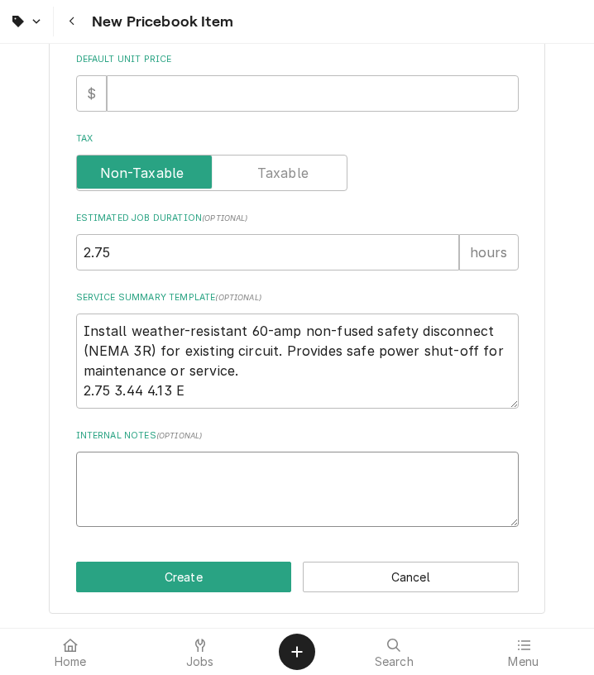
click at [132, 499] on textarea "Internal Notes ( optional )" at bounding box center [297, 489] width 442 height 75
paste textarea "Assumptions: Existing wiring and circuit in place. Surface-mounted enclosure in…"
type textarea "Assumptions: Existing wiring and circuit in place. Surface-mounted enclosure in…"
type textarea "x"
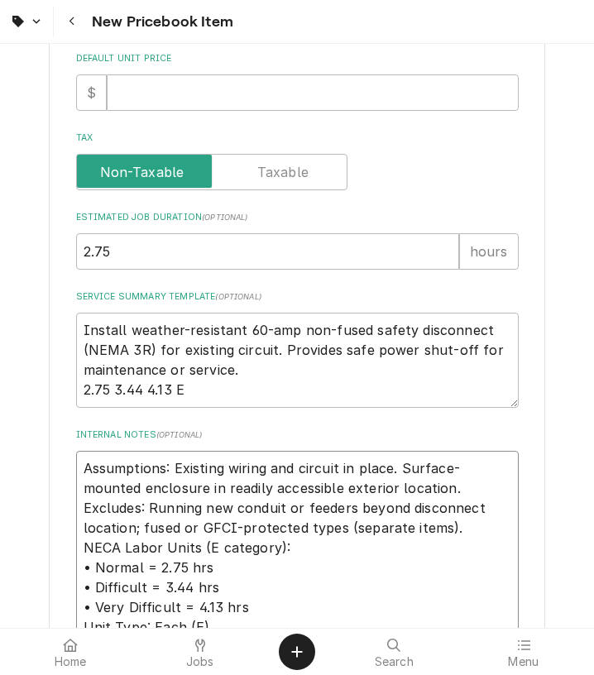
scroll to position [598, 0]
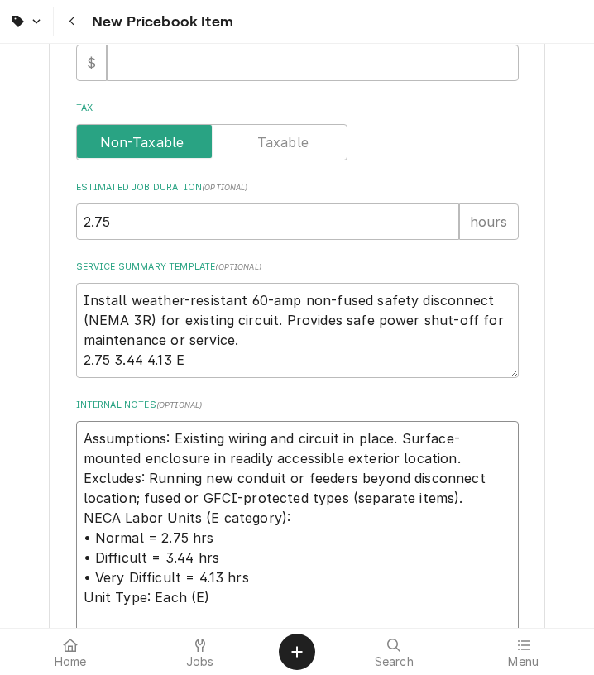
type textarea "Assumptions: Existing wiring and circuit in place. Surface-mounted enclosure in…"
type textarea "x"
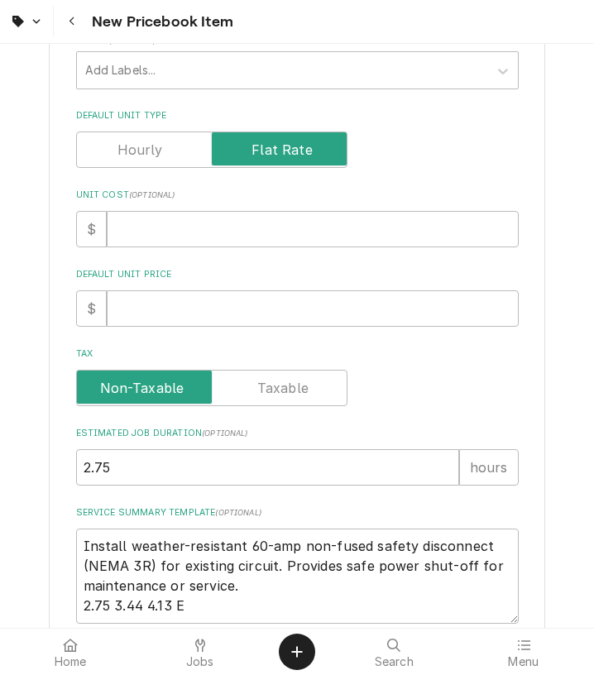
scroll to position [348, 0]
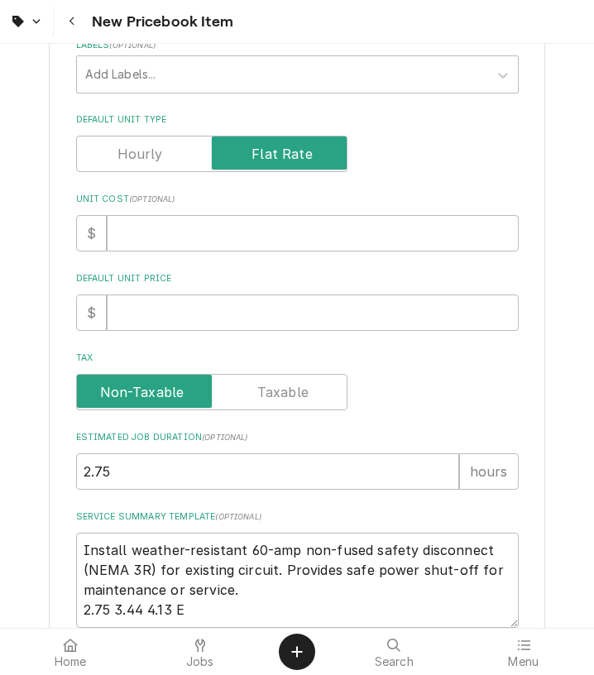
type textarea "Assumptions: Existing wiring and circuit in place. Surface-mounted enclosure in…"
click at [201, 237] on input "Unit Cost ( optional )" at bounding box center [313, 233] width 412 height 36
type input "0"
type textarea "x"
type input "0"
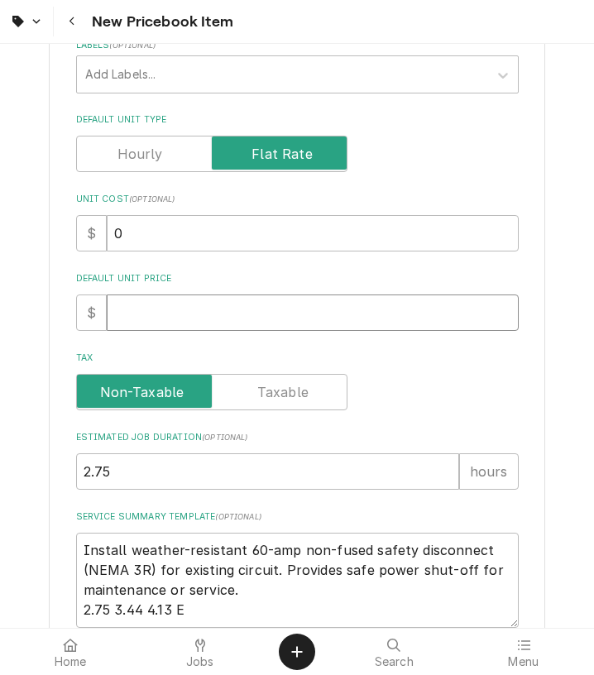
click at [185, 301] on input "Default Unit Price" at bounding box center [313, 312] width 412 height 36
type input "3"
type textarea "x"
type input "38"
type textarea "x"
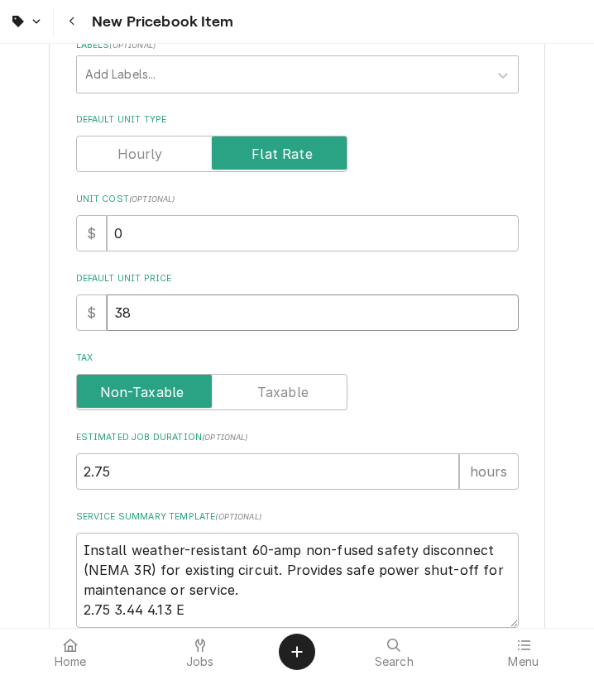
type input "385"
type textarea "x"
type input "385"
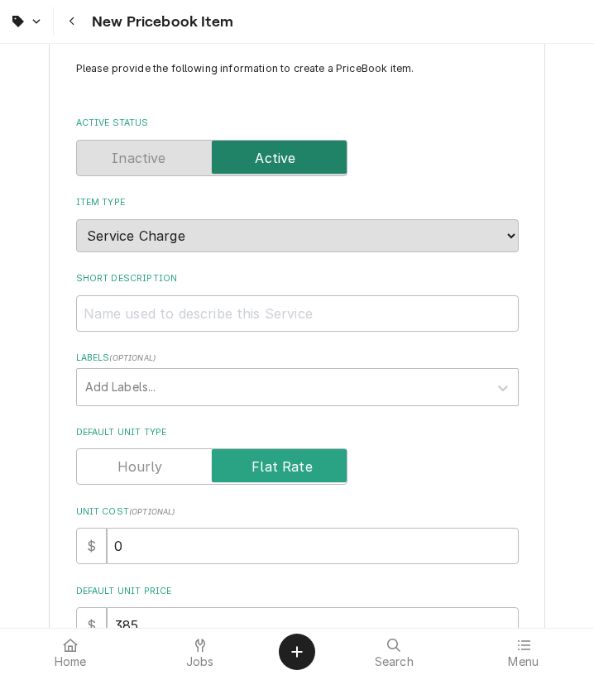
scroll to position [37, 0]
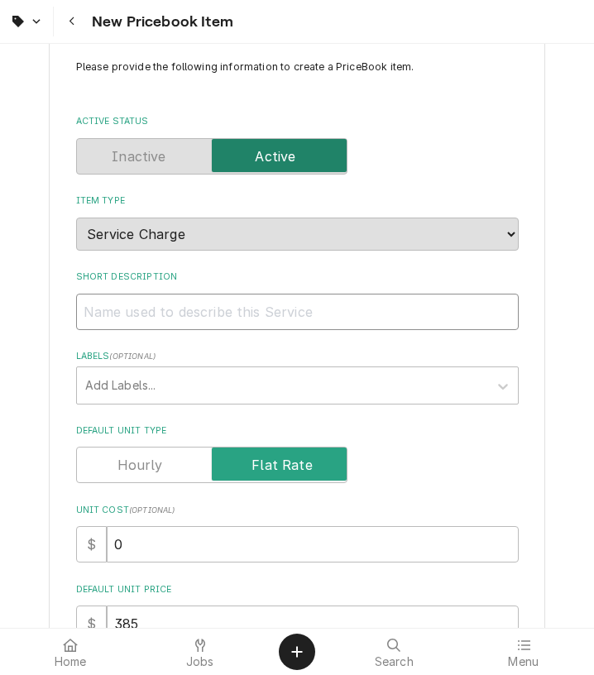
click at [362, 321] on input "Short Description" at bounding box center [297, 312] width 442 height 36
paste input "Disconnect Safety Switch – 60A, Non-Fused, NEMA 3R"
type input "Disconnect Safety Switch – 60A, Non-Fused, NEMA 3R"
type textarea "x"
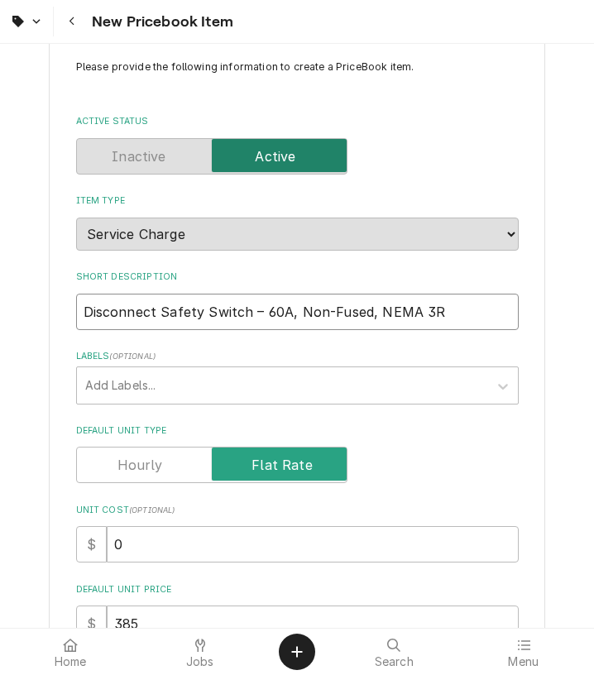
click at [251, 312] on input "Disconnect Safety Switch – 60A, Non-Fused, NEMA 3R" at bounding box center [297, 312] width 442 height 36
type input "Disconnect Safety Switch 60A, Non-Fused, NEMA 3R"
type textarea "x"
type input "Disconnect Safety Switch - 60A, Non-Fused, NEMA 3R"
type textarea "x"
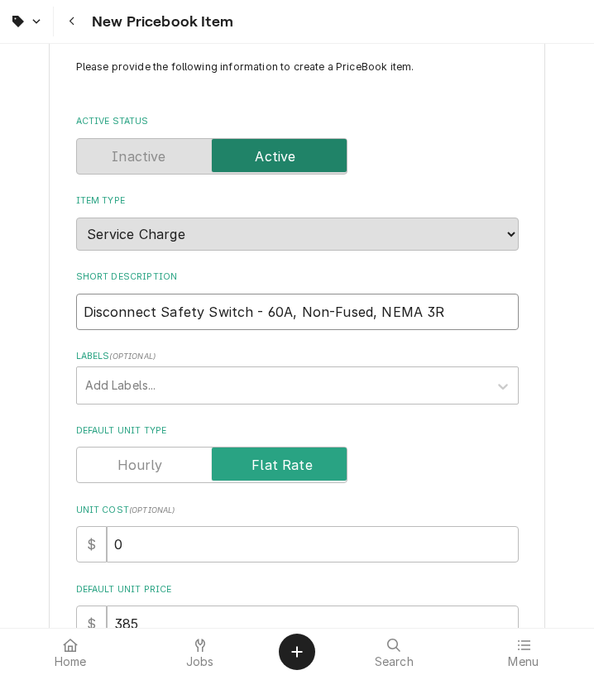
type input "Disconnect Safety Switch - 60A, NonFused, NEMA 3R"
type textarea "x"
type input "Disconnect Safety Switch - 60A, Non-Fused, NEMA 3R"
type textarea "x"
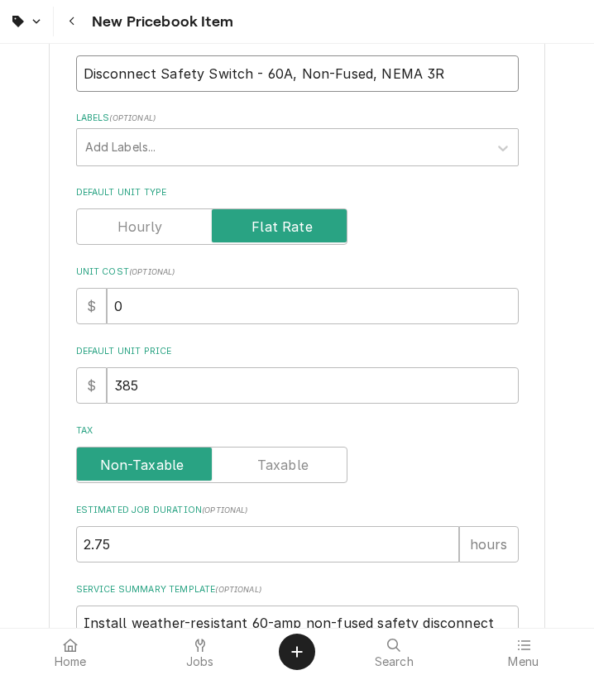
scroll to position [687, 0]
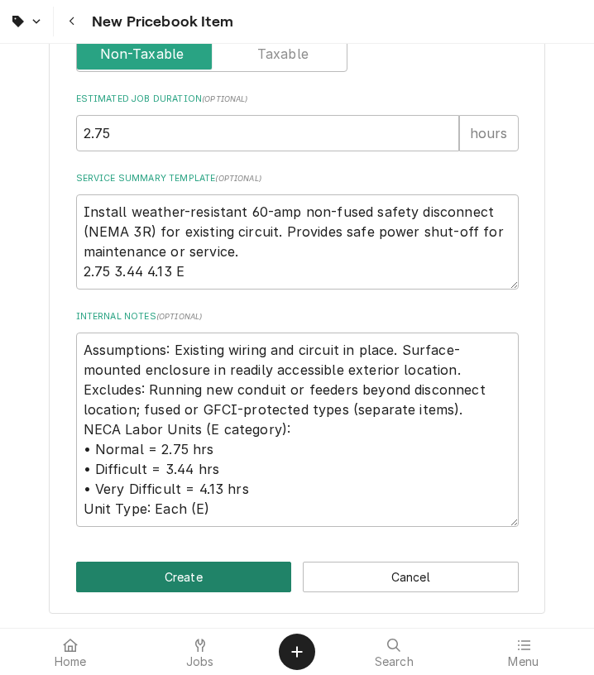
type input "Disconnect Safety Switch - 60A, Non-Fused, NEMA 3R"
click at [216, 590] on button "Create" at bounding box center [184, 577] width 216 height 31
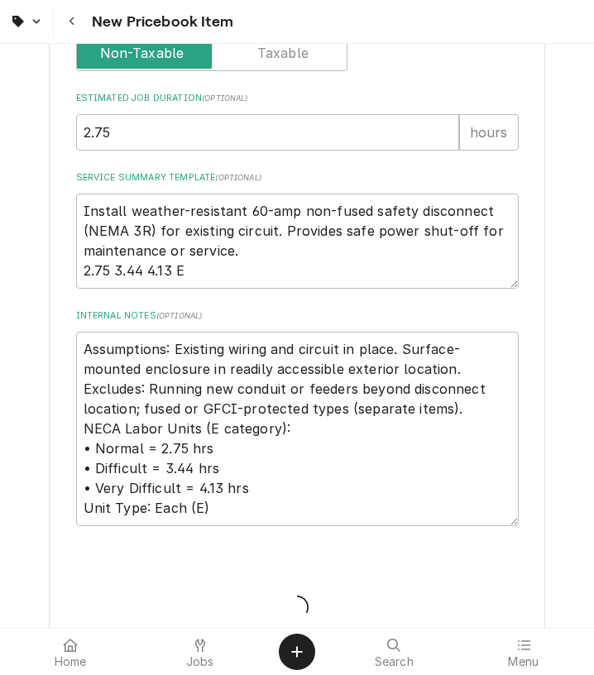
type textarea "x"
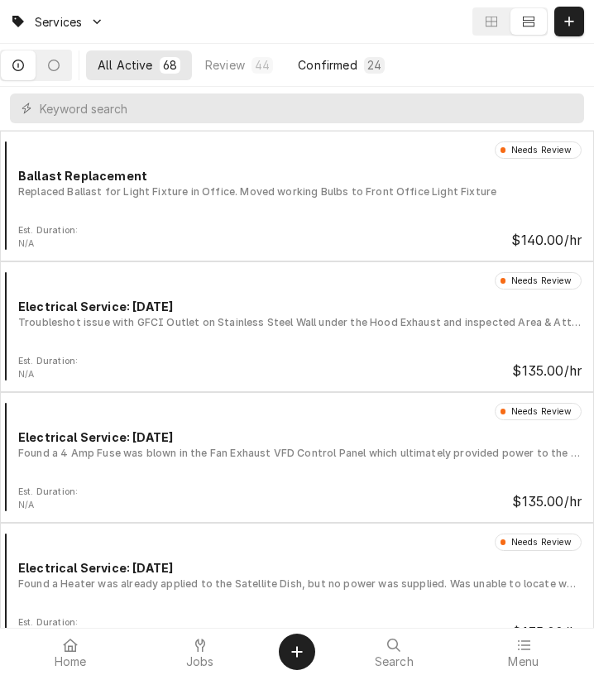
click at [342, 74] on button "Confirmed 24" at bounding box center [341, 65] width 110 height 30
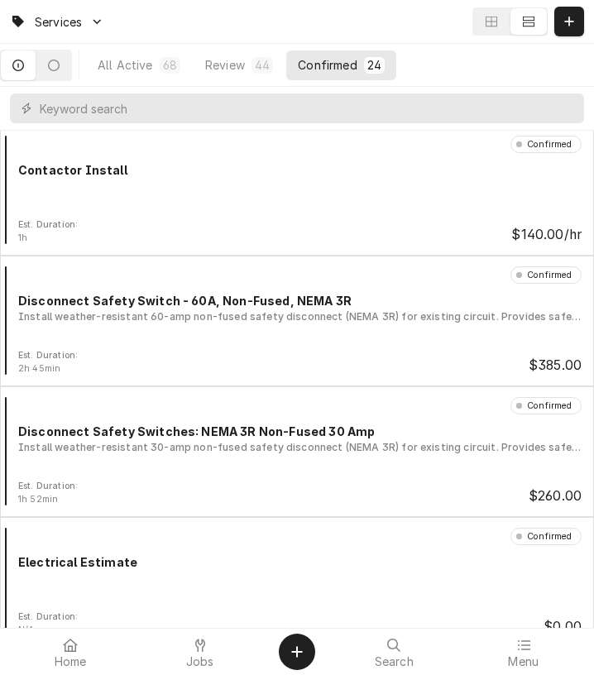
scroll to position [796, 0]
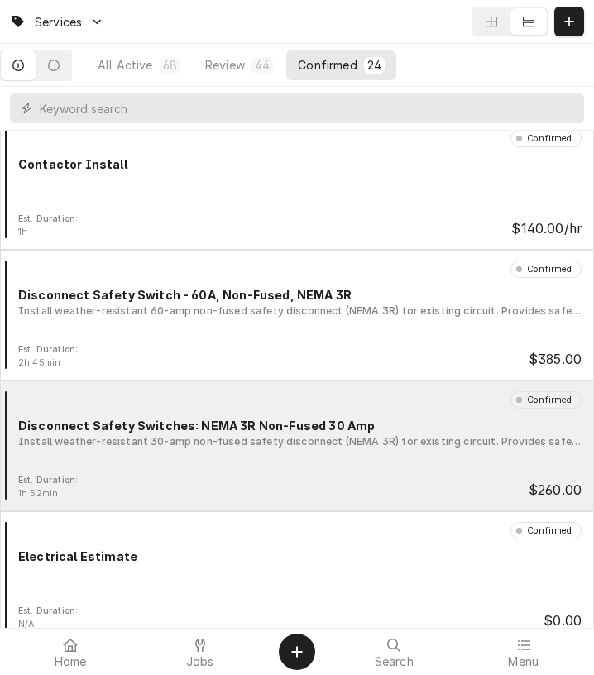
click at [395, 439] on div "Install weather-resistant 30-amp non-fused safety disconnect (NEMA 3R) for exis…" at bounding box center [299, 441] width 563 height 15
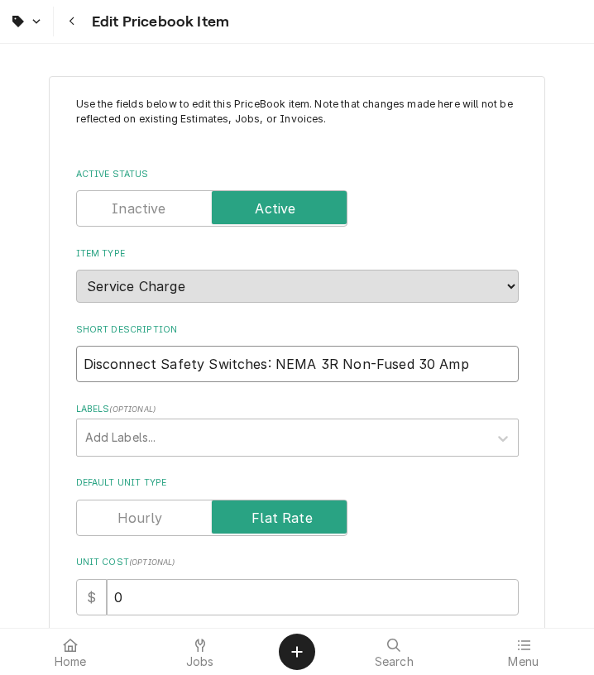
click at [344, 371] on input "Disconnect Safety Switches: NEMA 3R Non-Fused 30 Amp" at bounding box center [297, 364] width 442 height 36
paste input "– 30A, Non-Fused, NEMA 3R"
type textarea "x"
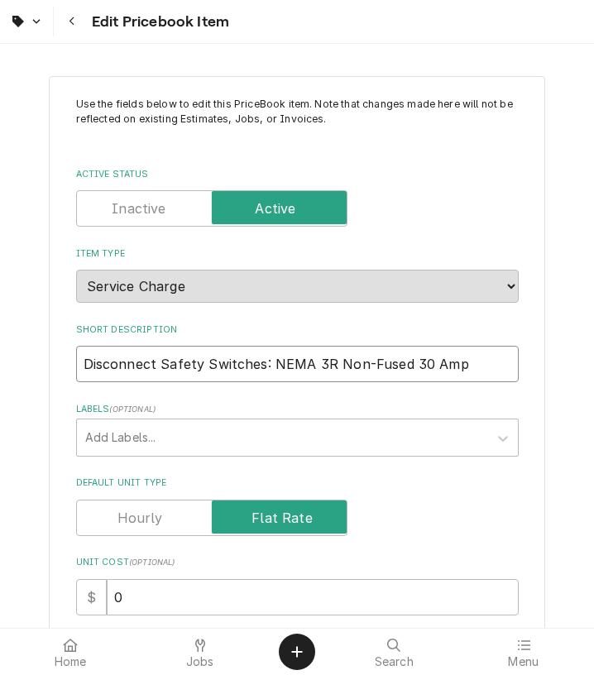
type input "Disconnect Safety Switch – 30A, Non-Fused, NEMA 3R"
click at [253, 366] on input "Disconnect Safety Switch – 30A, Non-Fused, NEMA 3R" at bounding box center [297, 364] width 442 height 36
type textarea "x"
type input "Disconnect Safety Switch 30A, Non-Fused, NEMA 3R"
type textarea "x"
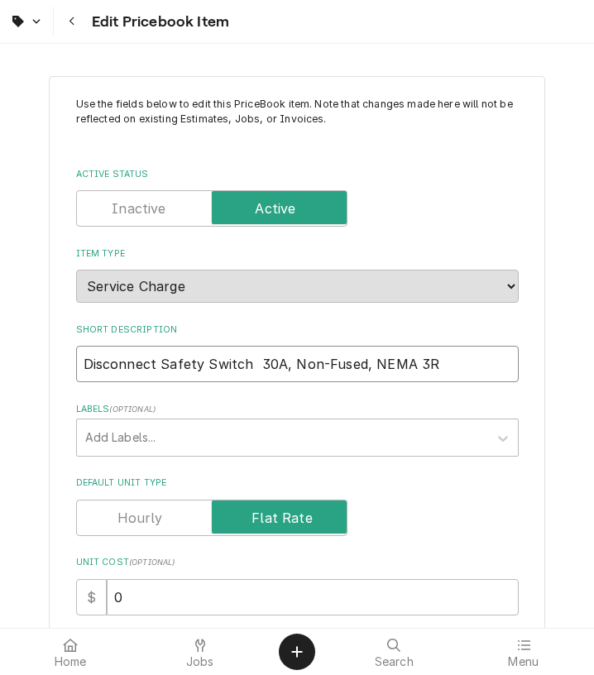
type input "Disconnect Safety Switch 30A, Non-Fused, NEMA 3R"
type textarea "x"
type input "Disconnect Safety Switch: 30A, Non-Fused, NEMA 3R"
type textarea "x"
type input "Disconnect Safety Switch 30A, Non-Fused, NEMA 3R"
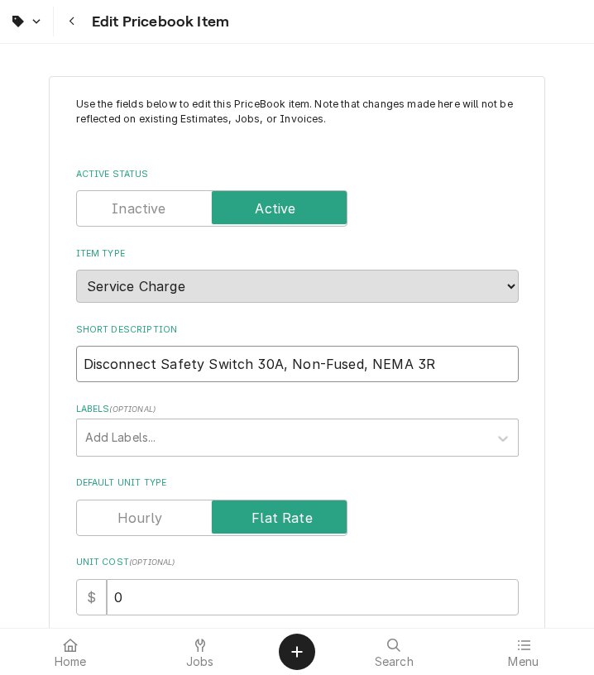
type textarea "x"
type input "Disconnect Safety Switch 30A, Non-Fused, NEMA 3R"
type textarea "x"
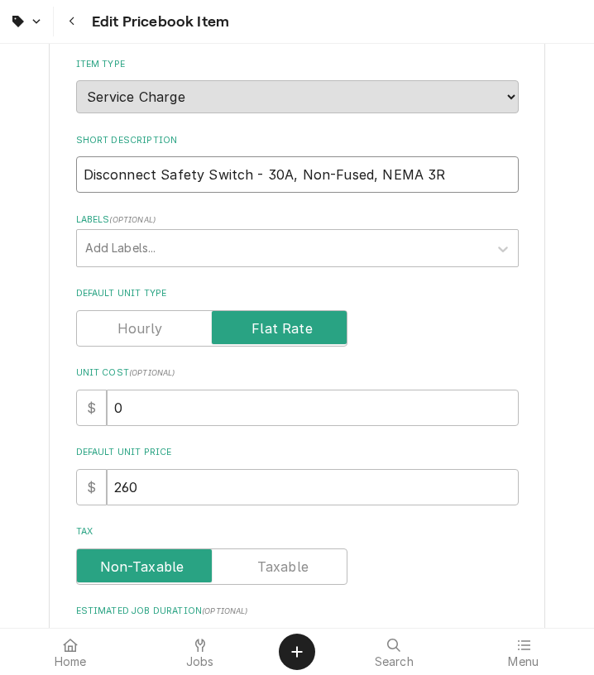
scroll to position [190, 0]
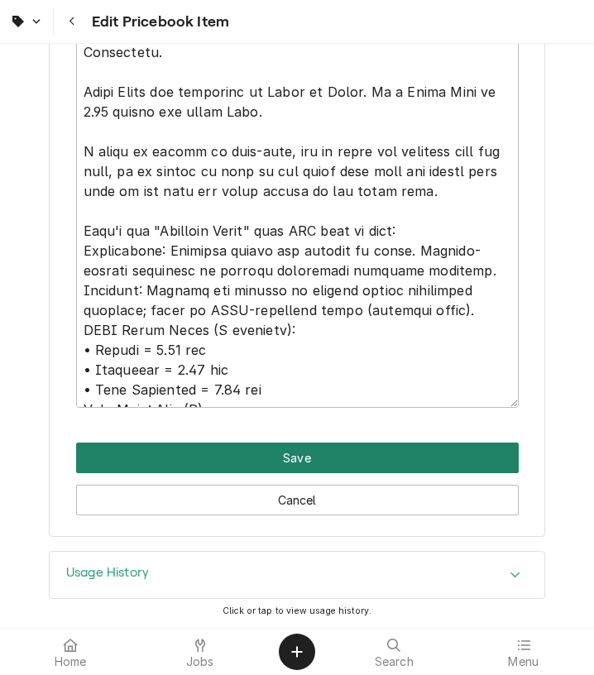
type input "Disconnect Safety Switch - 30A, Non-Fused, NEMA 3R"
click at [394, 449] on button "Save" at bounding box center [297, 457] width 442 height 31
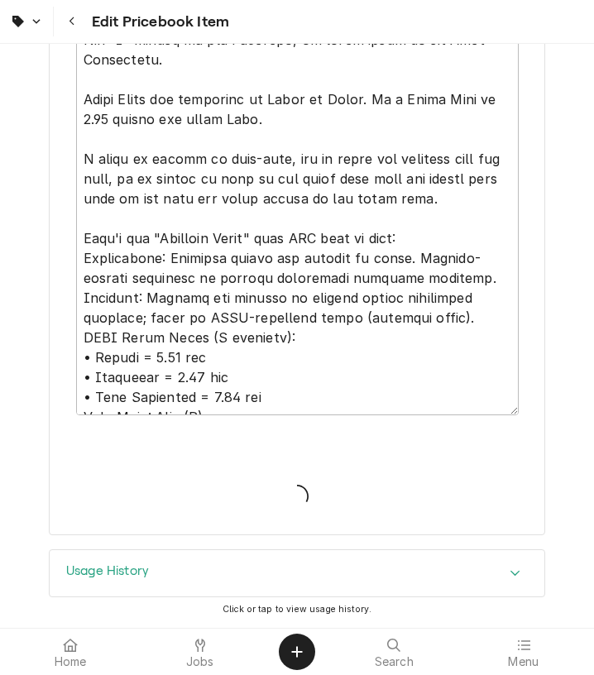
scroll to position [1508, 0]
type textarea "x"
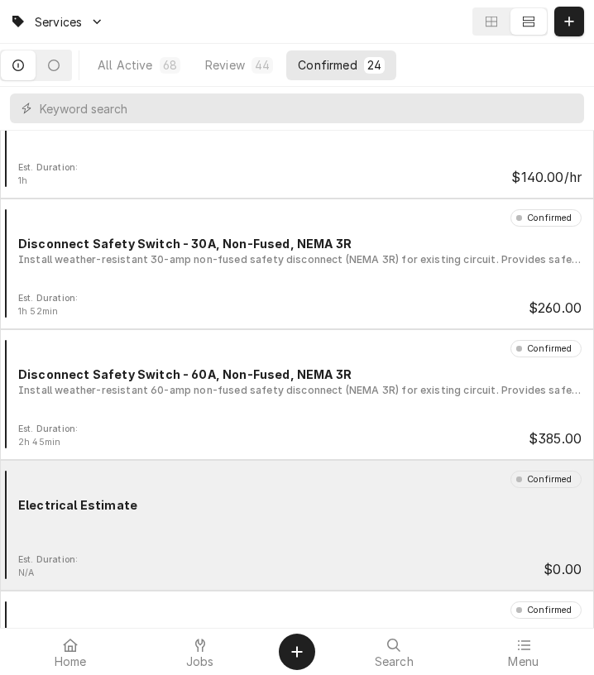
scroll to position [848, 0]
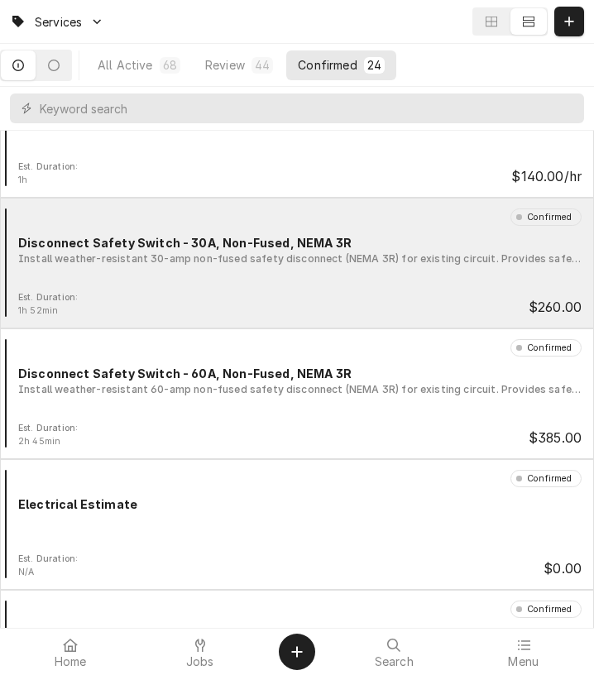
click at [256, 242] on div "Disconnect Safety Switch - 30A, Non-Fused, NEMA 3R" at bounding box center [299, 242] width 563 height 17
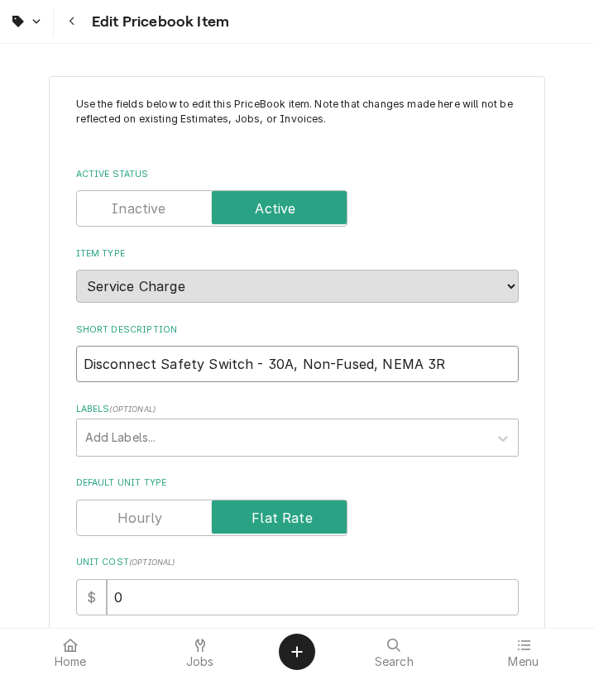
click at [248, 366] on input "Disconnect Safety Switch - 30A, Non-Fused, NEMA 3R" at bounding box center [297, 364] width 442 height 36
type textarea "x"
type input "Disconnect Safety Switch 30A, Non-Fused, NEMA 3R"
type textarea "x"
type input "Disconnect Safety Switch 30A, Non-Fused, NEMA 3R"
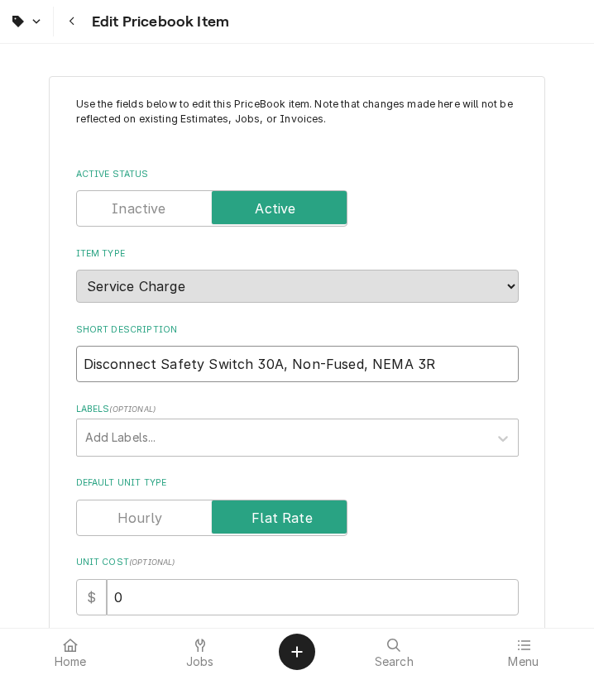
type textarea "x"
type input "Disconnect Safety Switch: 30A, Non-Fused, NEMA 3R"
type textarea "x"
type input "Disconnect Safety Switch: 30A Non-Fused, NEMA 3R"
type textarea "x"
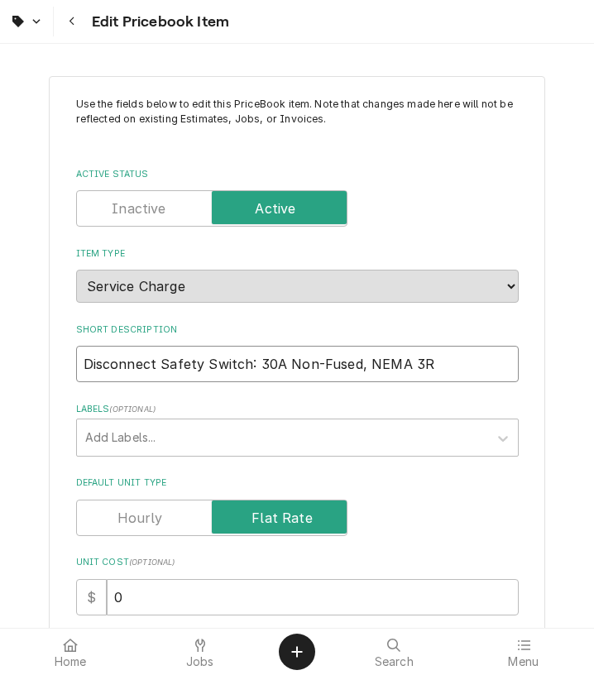
type input "Disconnect Safety Switch: 30A Non-Fused, NEMA 3R"
type textarea "x"
type input "Disconnect Safety Switch: 30A - Non-Fused, NEMA 3R"
type textarea "x"
type input "Disconnect Safety Switch: 30A - Non-Fused NEMA 3R"
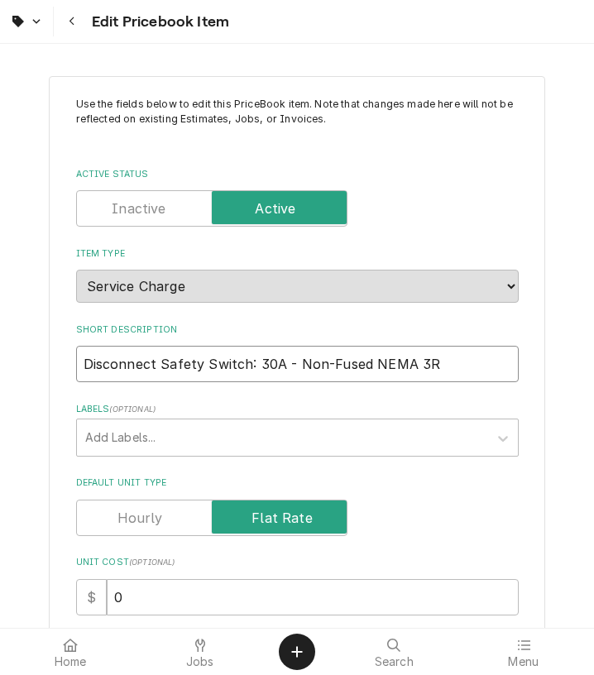
type textarea "x"
type input "Disconnect Safety Switch: 30A - Non-Fused NEMA 3R"
type textarea "x"
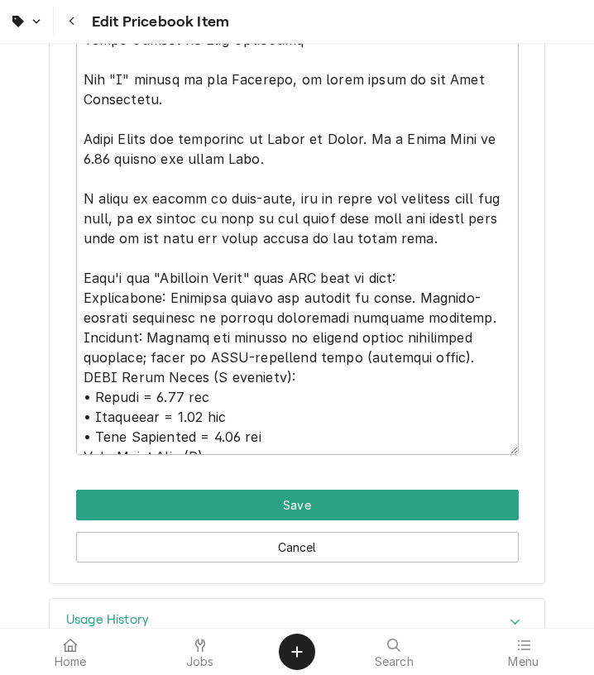
scroll to position [1473, 0]
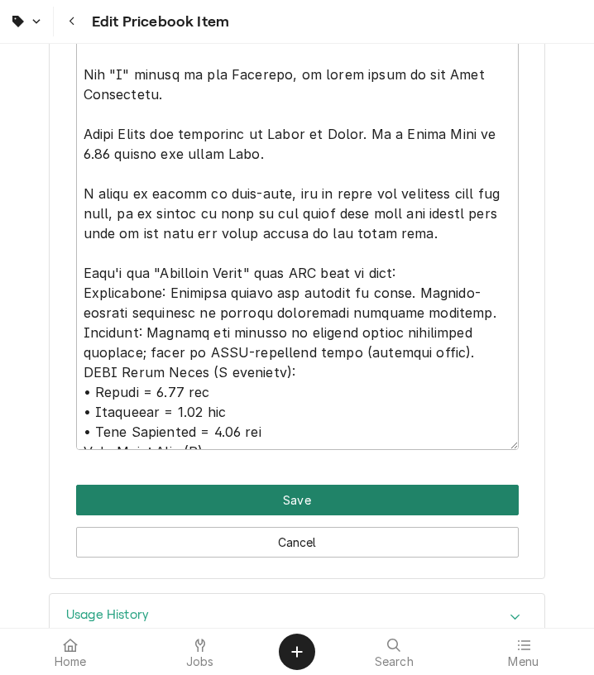
type input "Disconnect Safety Switch: 30A - Non-Fused - NEMA 3R"
click at [298, 498] on button "Save" at bounding box center [297, 500] width 442 height 31
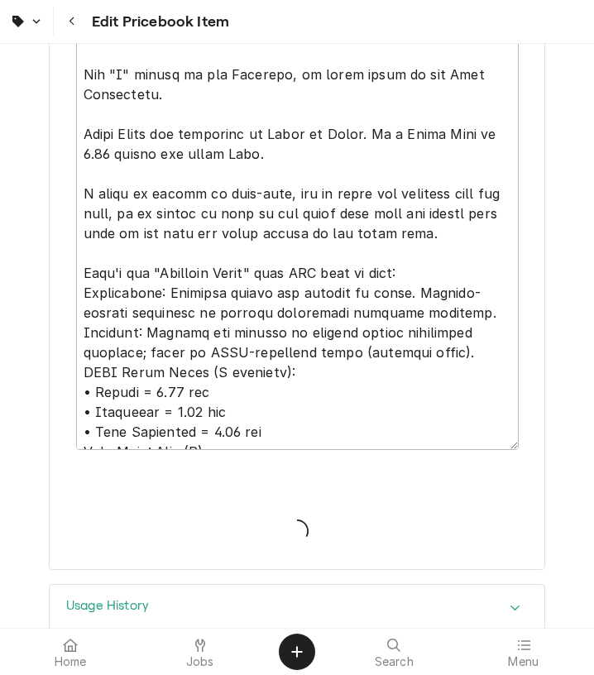
type textarea "x"
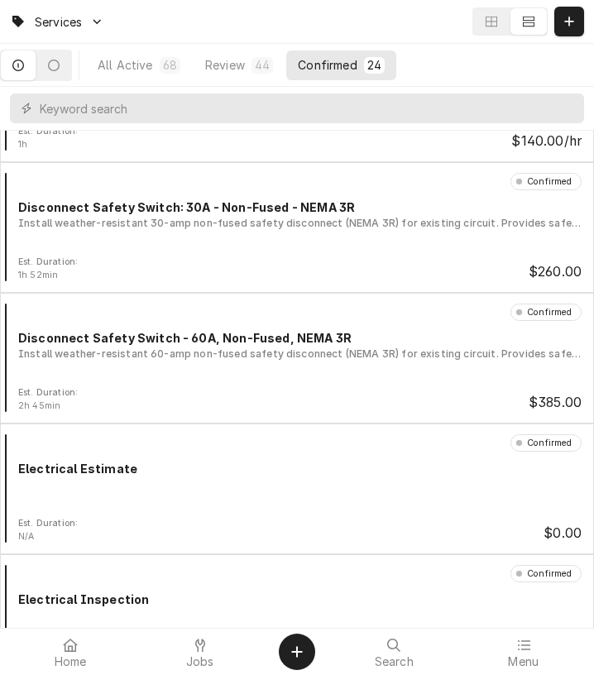
scroll to position [915, 0]
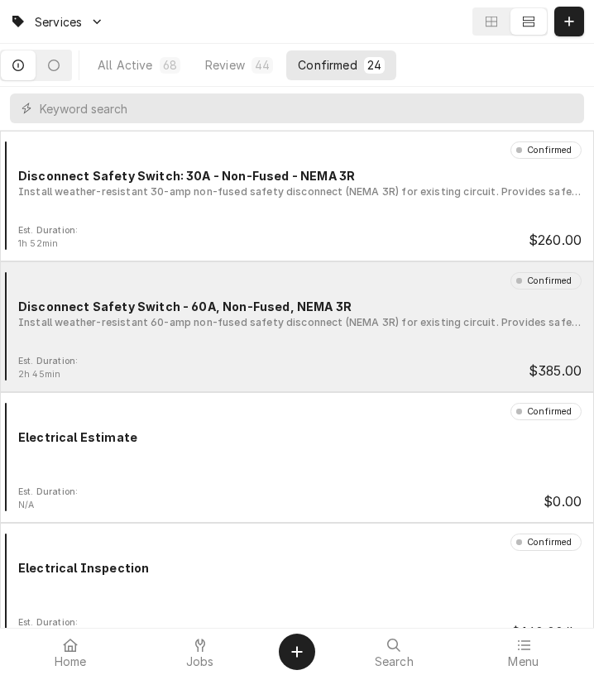
click at [344, 349] on div "Confirmed Disconnect Safety Switch - 60A, Non-Fused, NEMA 3R Install weather-re…" at bounding box center [297, 313] width 581 height 83
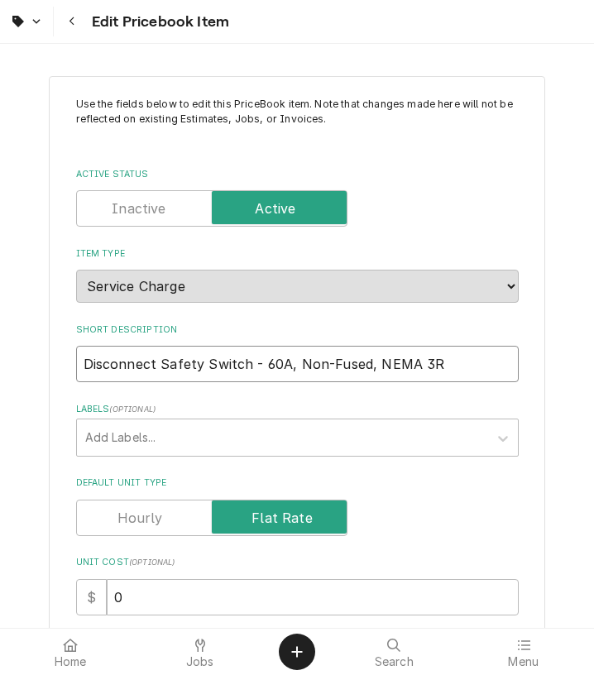
click at [248, 370] on input "Disconnect Safety Switch - 60A, Non-Fused, NEMA 3R" at bounding box center [297, 364] width 442 height 36
type textarea "x"
type input "Disconnect Safety Switch 60A, Non-Fused, NEMA 3R"
type textarea "x"
type input "Disconnect Safety Switch 60A, Non-Fused, NEMA 3R"
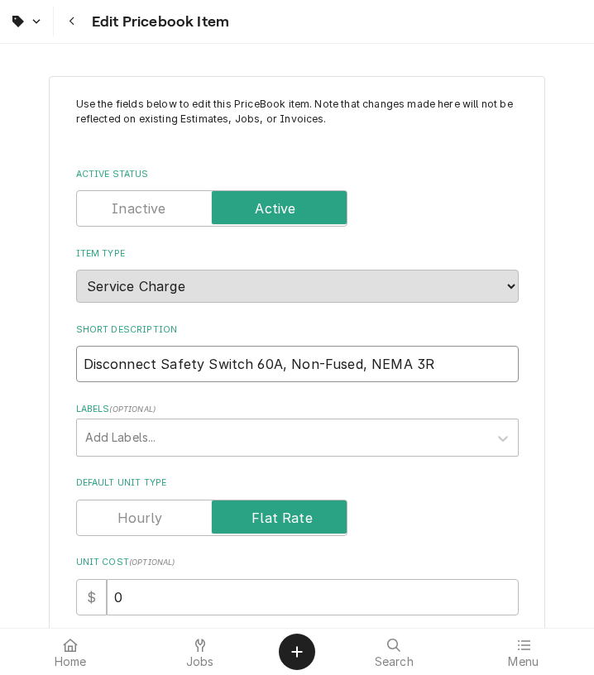
type textarea "x"
type input "Disconnect Safety Switch: 60A, Non-Fused, NEMA 3R"
type textarea "x"
type input "Disconnect Safety Switch: 60A Non-Fused, NEMA 3R"
type textarea "x"
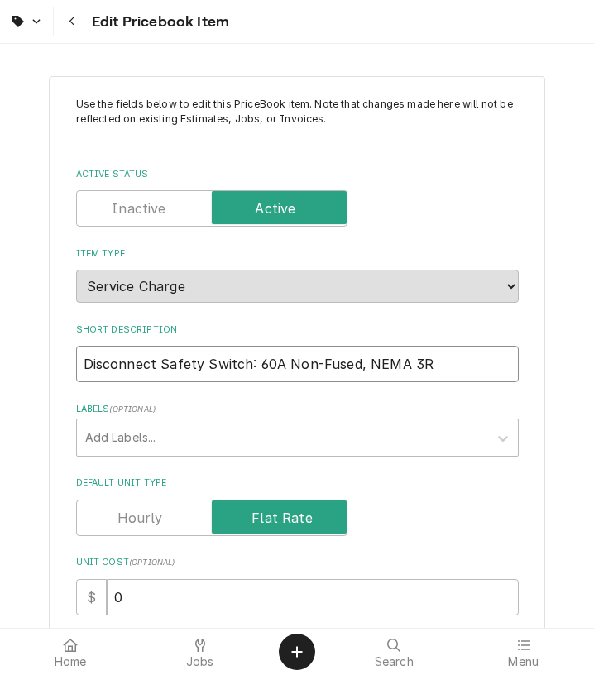
type input "Disconnect Safety Switch: 60A Non-Fused, NEMA 3R"
type textarea "x"
type input "Disconnect Safety Switch: 60A - Non-Fused, NEMA 3R"
type textarea "x"
type input "Disconnect Safety Switch: 60A - Non-Fused NEMA 3R"
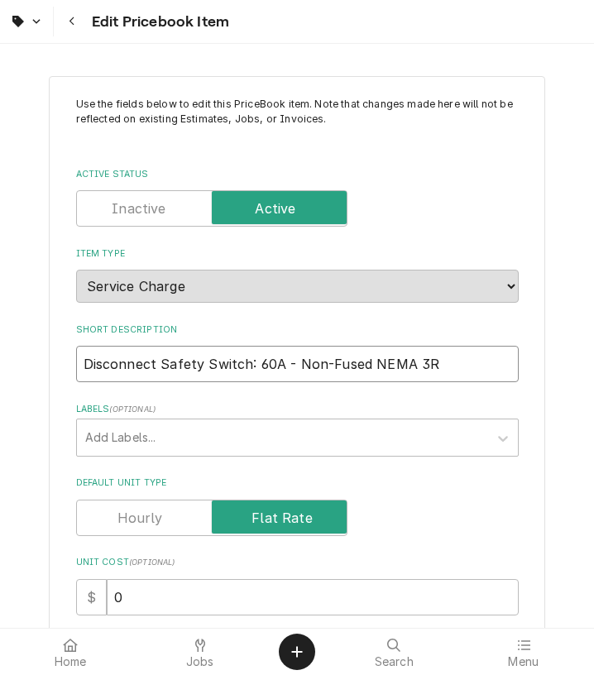
type textarea "x"
type input "Disconnect Safety Switch: 60A - Non-Fused NEMA 3R"
type textarea "x"
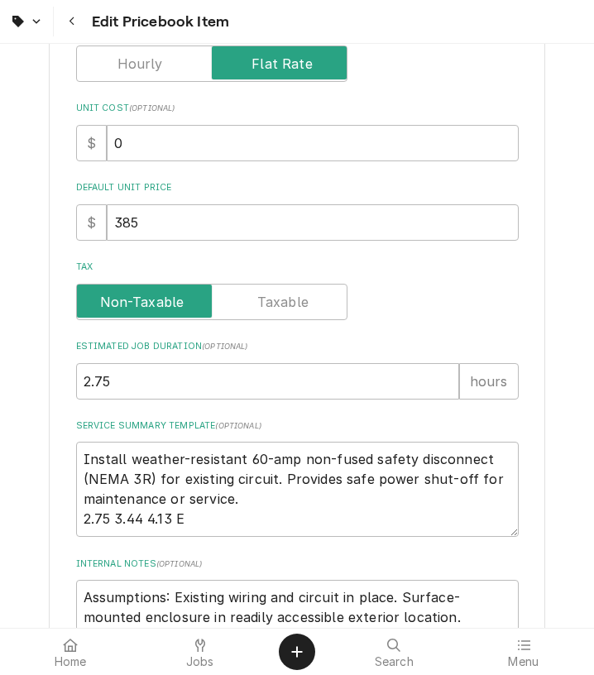
scroll to position [824, 0]
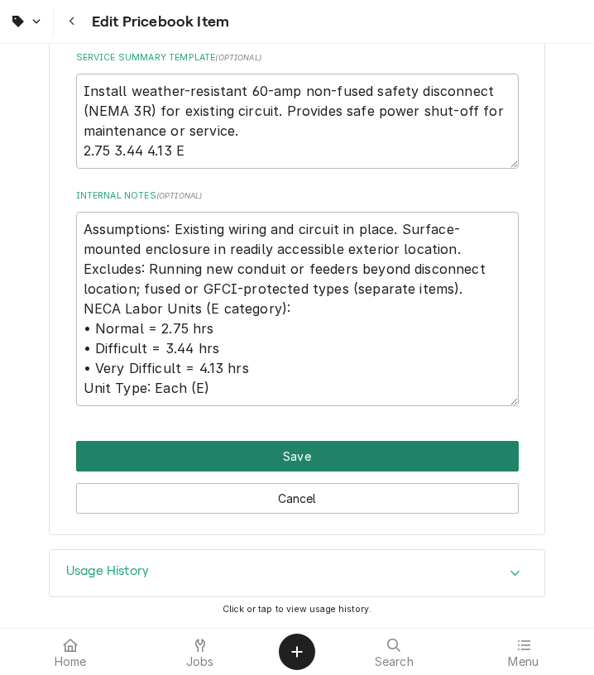
type input "Disconnect Safety Switch: 60A - Non-Fused - NEMA 3R"
click at [276, 456] on button "Save" at bounding box center [297, 456] width 442 height 31
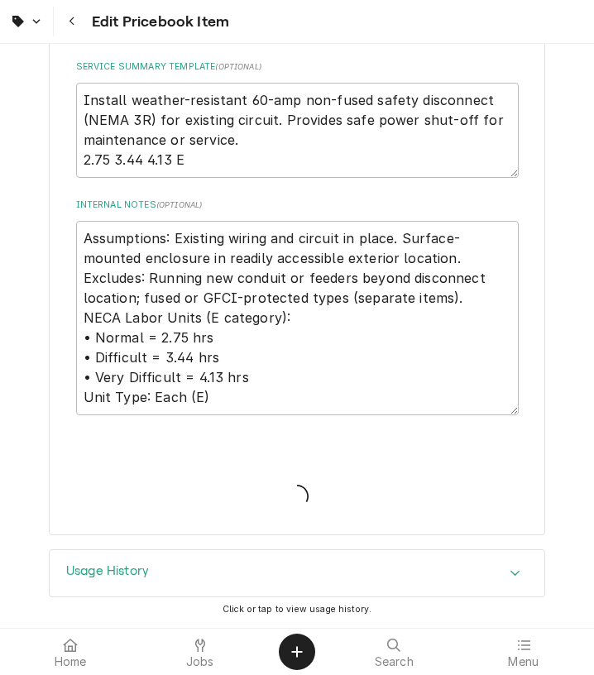
type textarea "x"
